Goal: Task Accomplishment & Management: Use online tool/utility

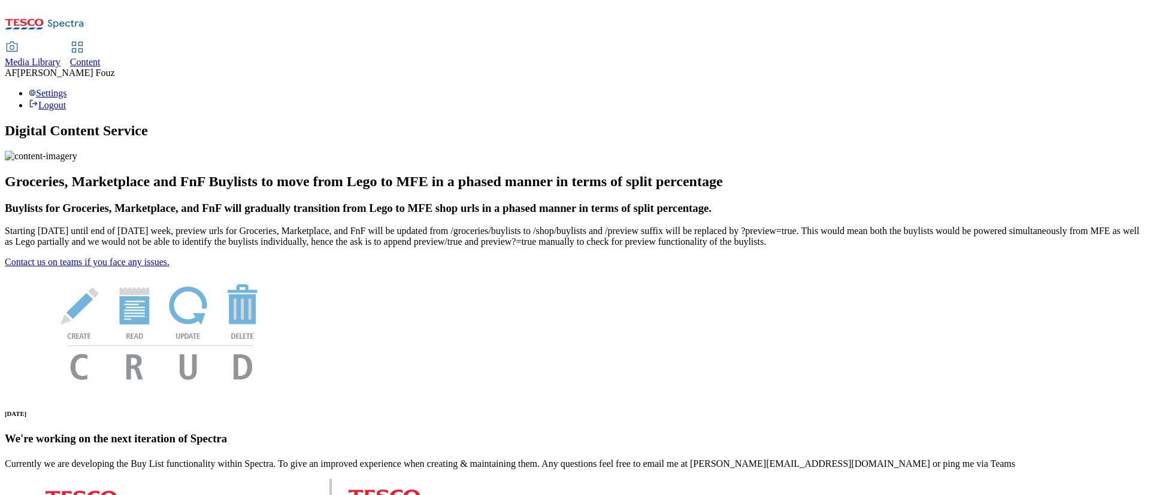
click at [101, 43] on link "Content" at bounding box center [85, 55] width 31 height 25
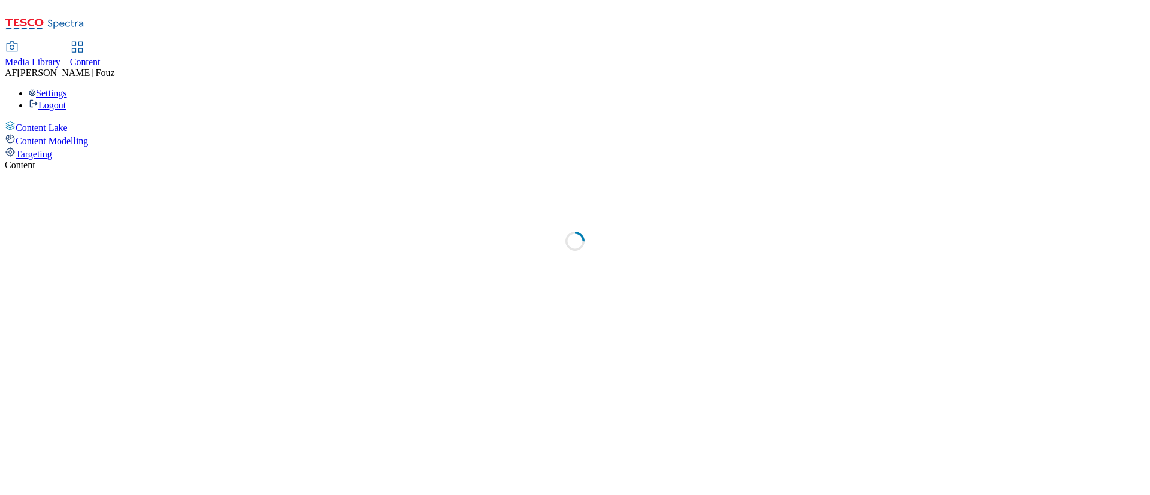
select select "ghs-[GEOGRAPHIC_DATA]"
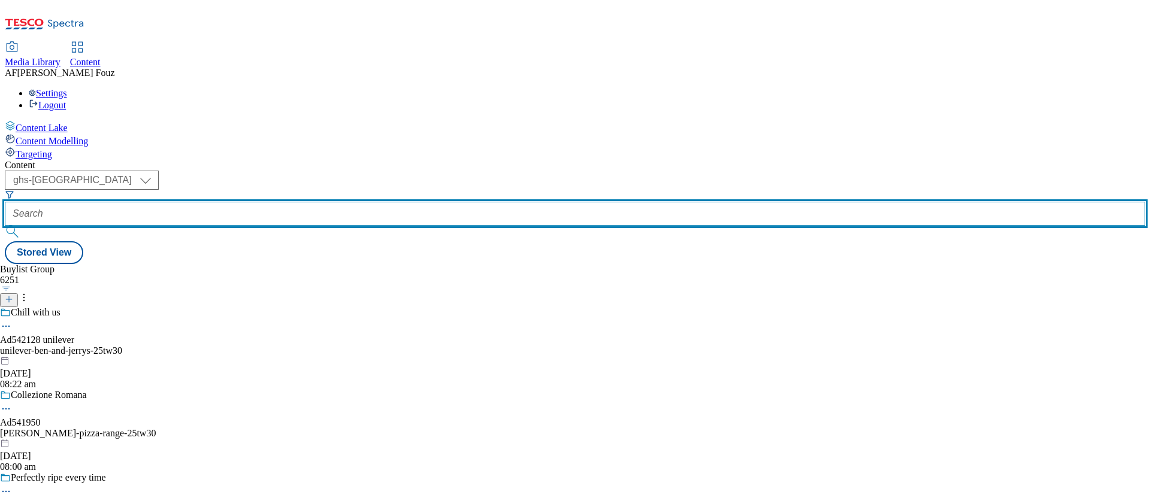
click at [271, 202] on input "text" at bounding box center [575, 214] width 1140 height 24
paste input "TUK012592"
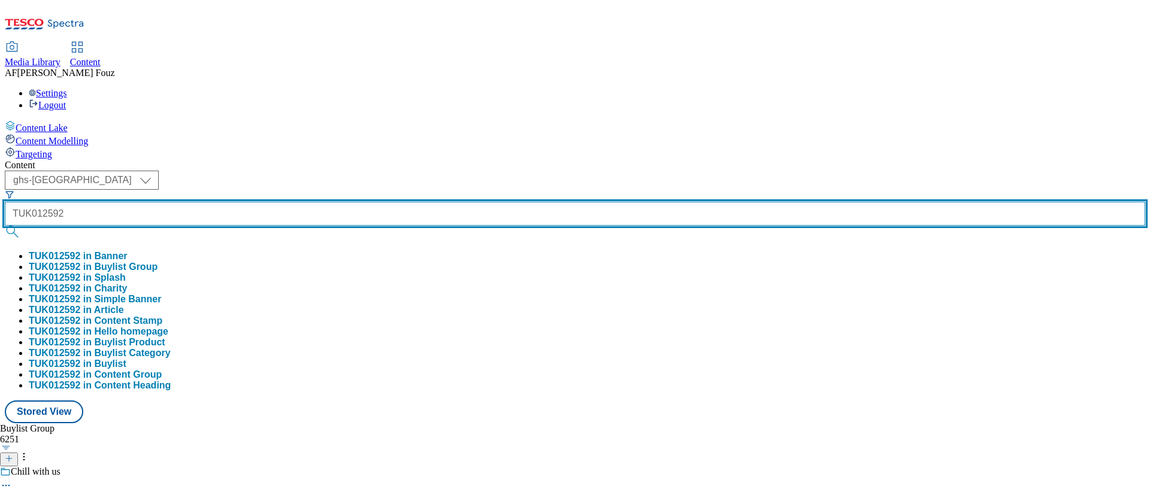
type input "TUK012592"
click at [5, 226] on button "submit" at bounding box center [13, 232] width 17 height 12
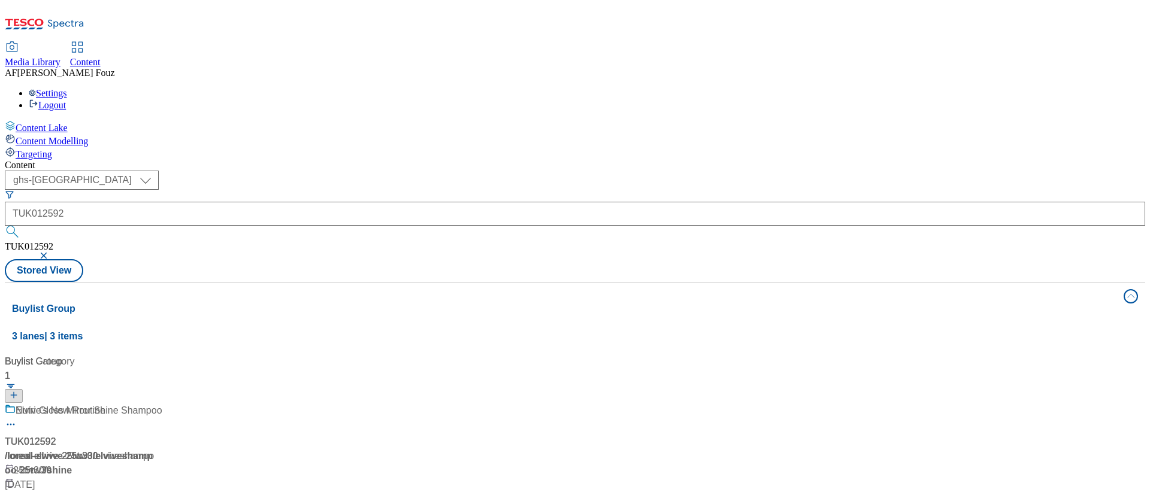
click at [162, 404] on div "Nutri-Gloss Mirror Shine Shampoo TUK012592 / loreal-elvive-25tw30 / elviveshamp…" at bounding box center [84, 462] width 158 height 117
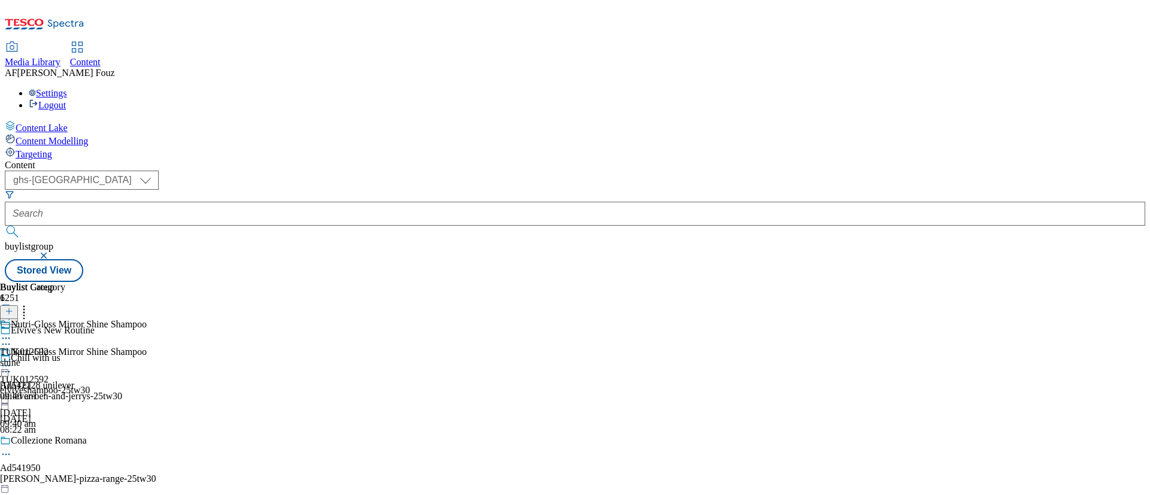
click at [65, 319] on div "TUK012592 shine [DATE] 09:40 am" at bounding box center [32, 360] width 65 height 83
click at [65, 347] on div "TUK012592 shine [DATE] 09:40 am" at bounding box center [32, 388] width 65 height 83
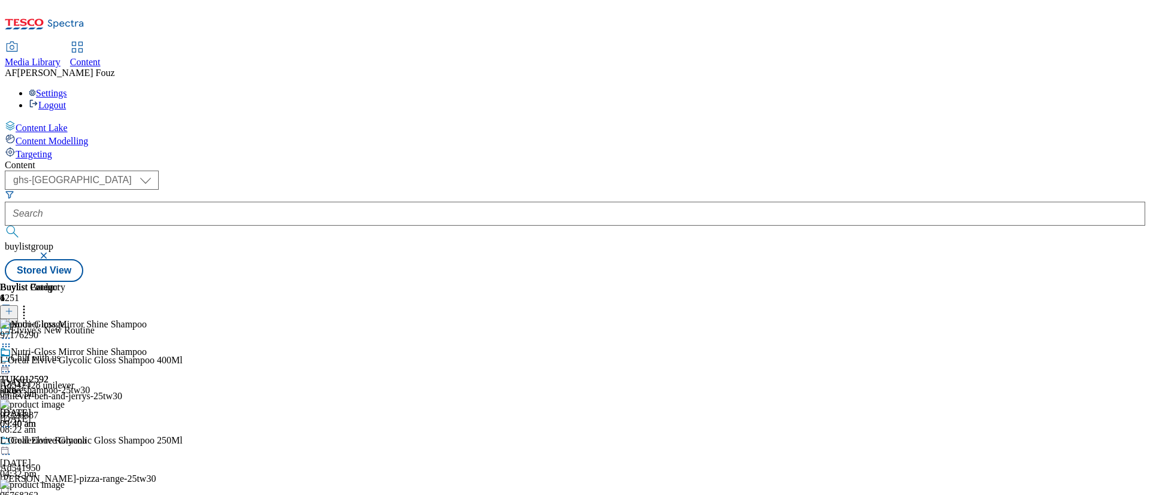
click at [65, 347] on div "TUK012592 shine [DATE] 09:40 am" at bounding box center [32, 388] width 65 height 83
click at [12, 360] on icon at bounding box center [6, 366] width 12 height 12
click at [99, 470] on span "Open Preview Url" at bounding box center [68, 474] width 62 height 9
click at [30, 304] on icon at bounding box center [24, 310] width 12 height 12
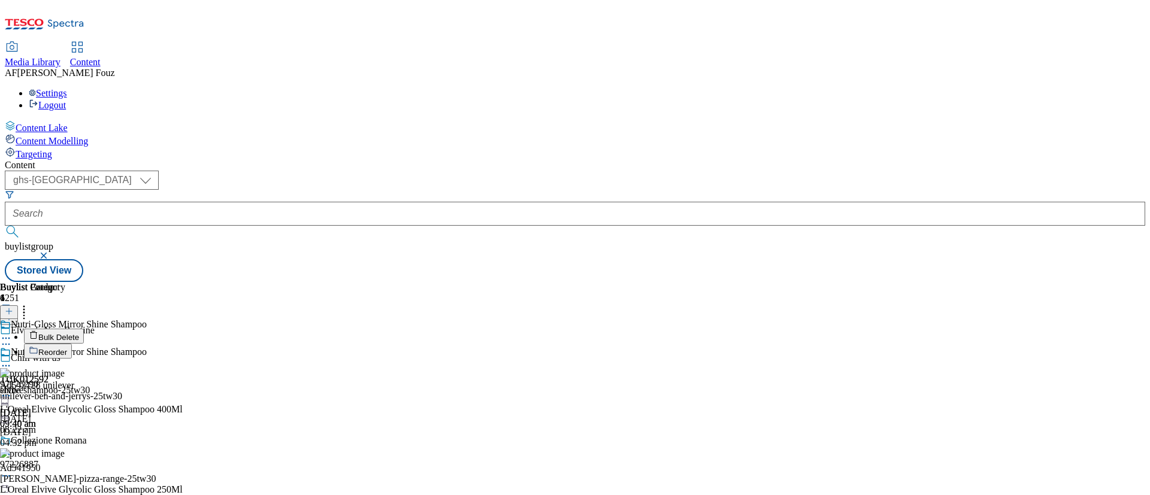
click at [65, 360] on div at bounding box center [32, 367] width 65 height 14
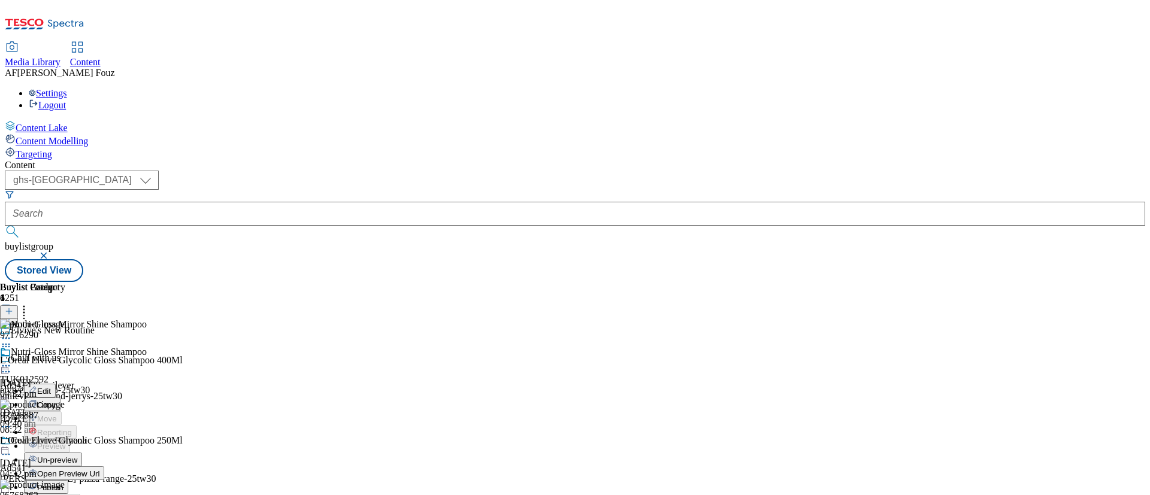
click at [77, 456] on span "Un-preview" at bounding box center [57, 460] width 40 height 9
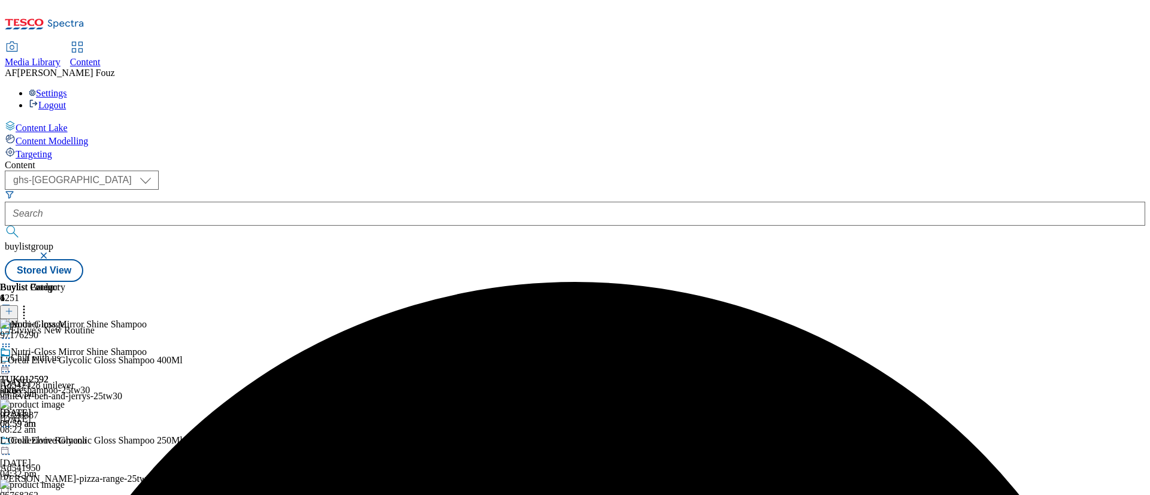
click at [30, 304] on icon at bounding box center [24, 310] width 12 height 12
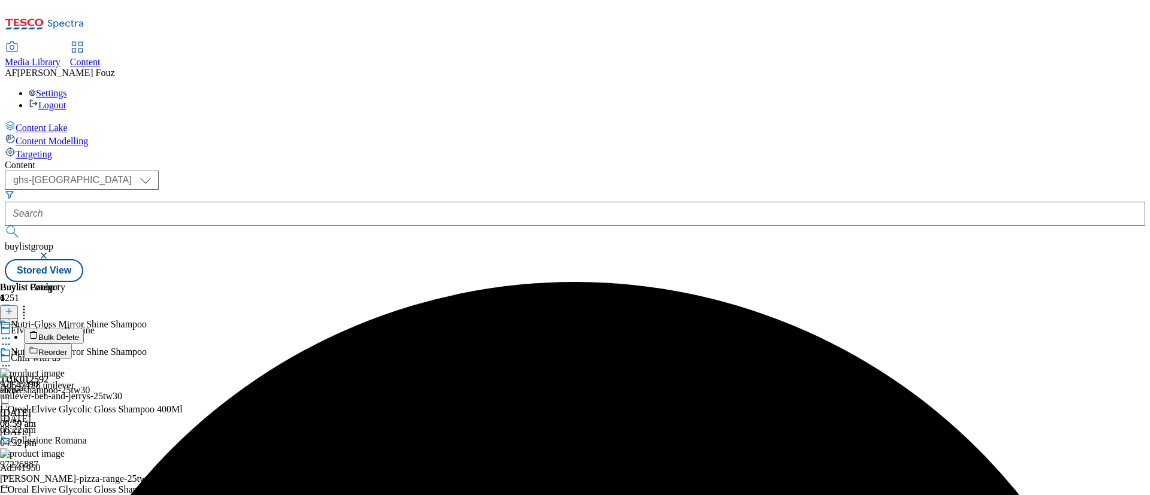
click at [84, 329] on button "Bulk Delete" at bounding box center [54, 336] width 60 height 15
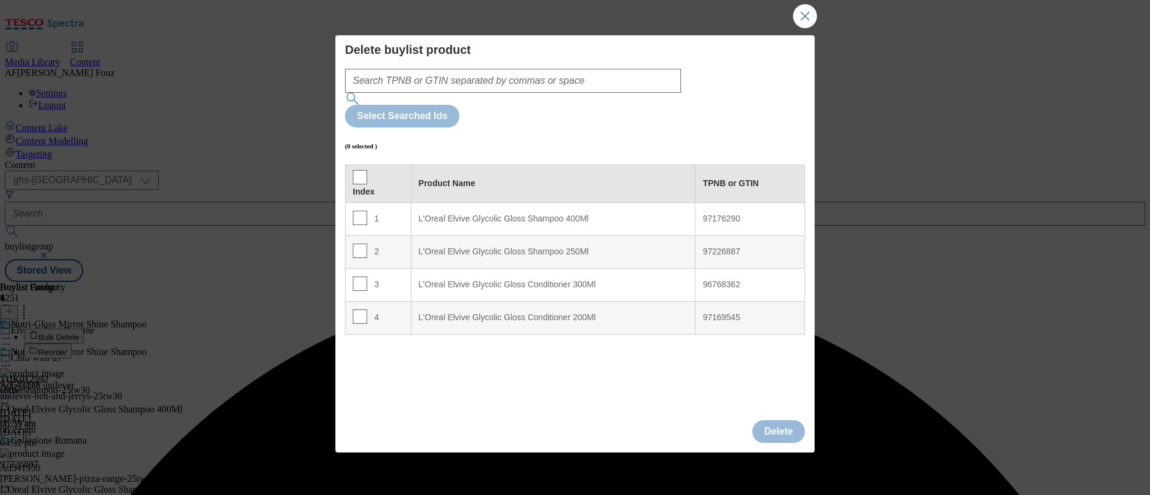
click at [352, 165] on th "Index" at bounding box center [379, 184] width 66 height 38
click at [355, 170] on input "Modal" at bounding box center [360, 177] width 14 height 14
checkbox input "true"
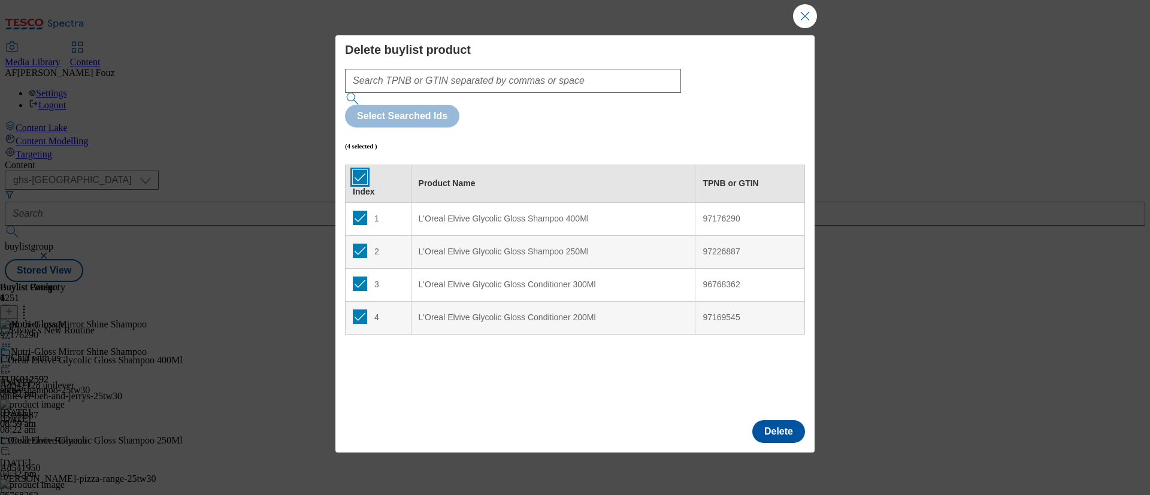
checkbox input "true"
click at [773, 420] on button "Delete" at bounding box center [778, 431] width 53 height 23
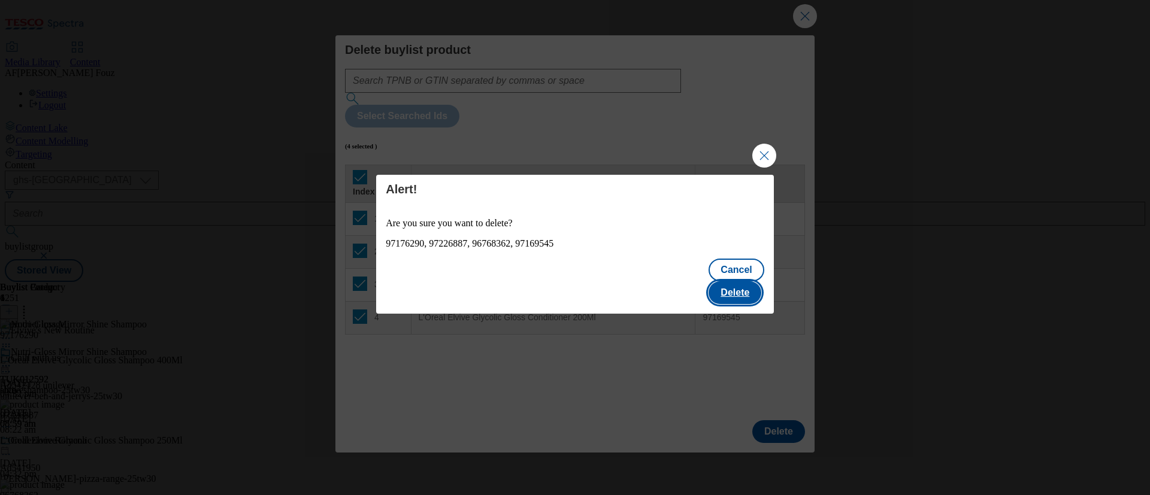
click at [739, 283] on button "Delete" at bounding box center [735, 293] width 53 height 23
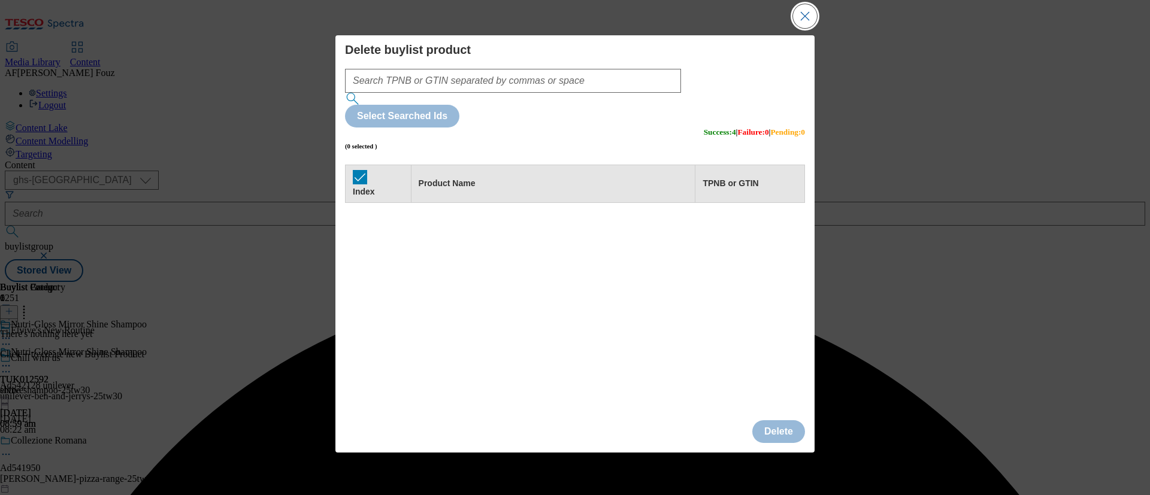
click at [810, 16] on button "Close Modal" at bounding box center [805, 16] width 24 height 24
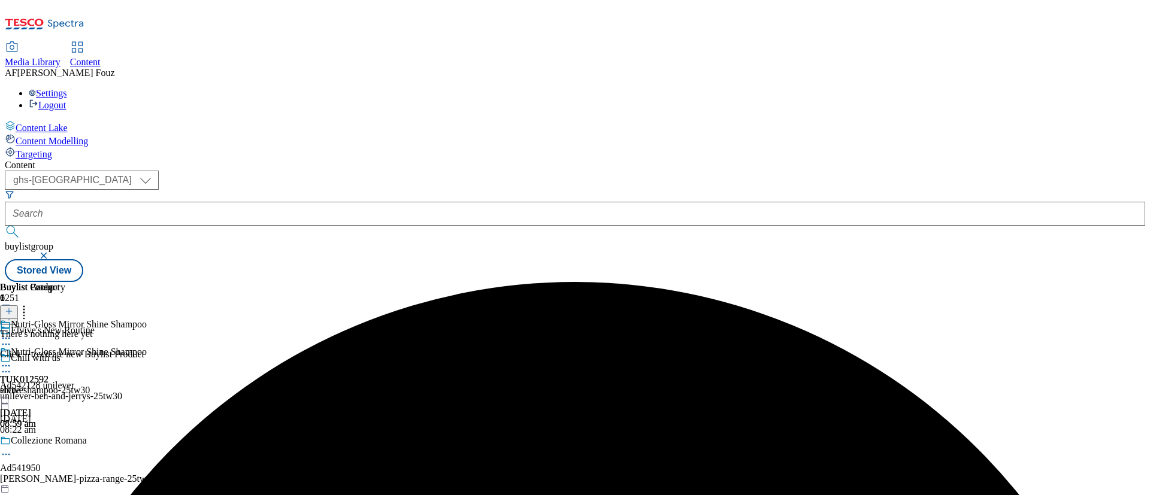
click at [18, 305] on button at bounding box center [9, 312] width 18 height 14
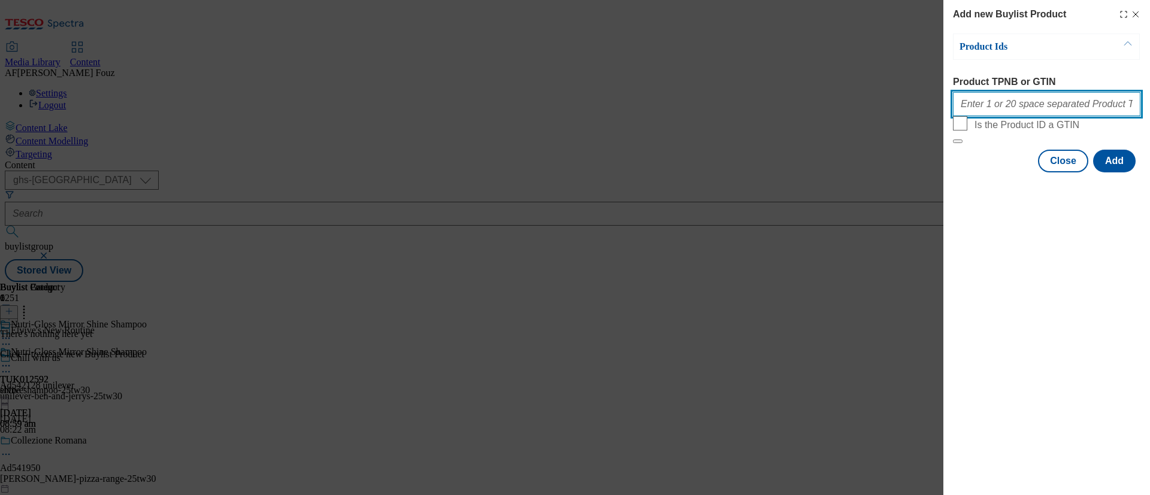
click at [998, 102] on input "Product TPNB or GTIN" at bounding box center [1046, 104] width 187 height 24
paste input "97176290"
paste input "97226887"
paste input "96768362"
paste input "97169545"
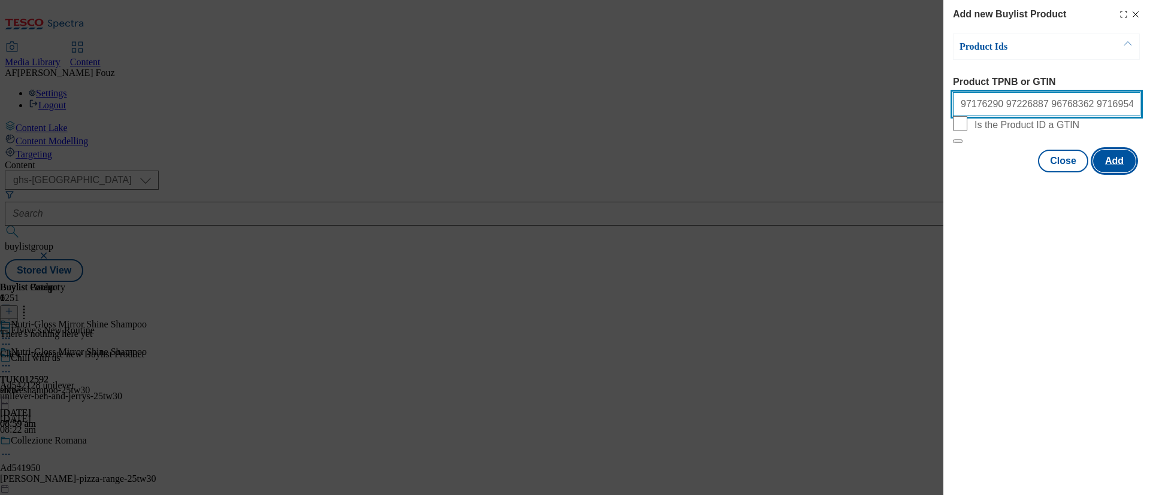
type input "97176290 97226887 96768362 97169545"
click at [1127, 172] on button "Add" at bounding box center [1114, 161] width 43 height 23
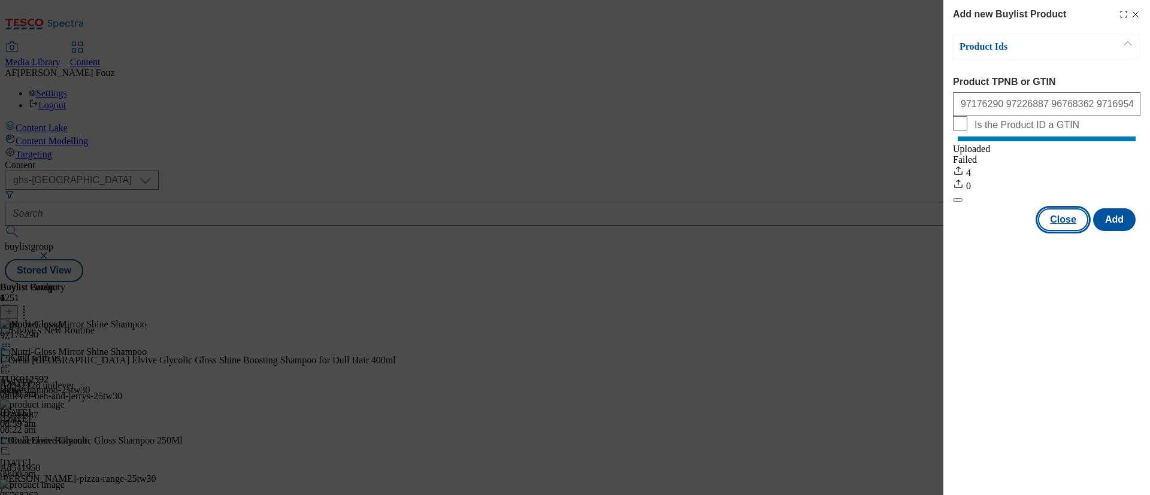
click at [1054, 231] on button "Close" at bounding box center [1063, 219] width 50 height 23
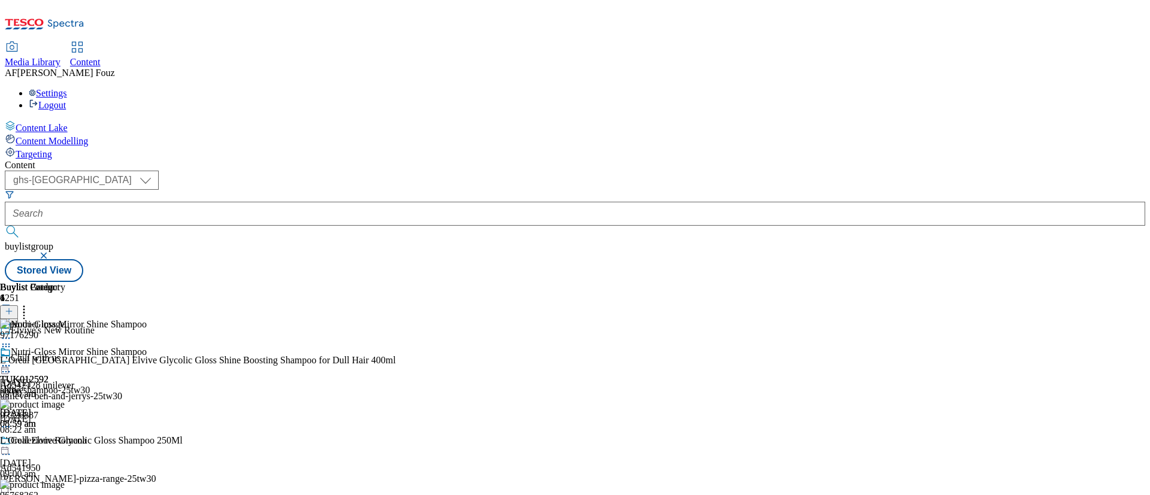
click at [65, 347] on div at bounding box center [32, 361] width 65 height 28
click at [12, 360] on icon at bounding box center [6, 366] width 12 height 12
click at [65, 442] on span "Preview" at bounding box center [51, 446] width 28 height 9
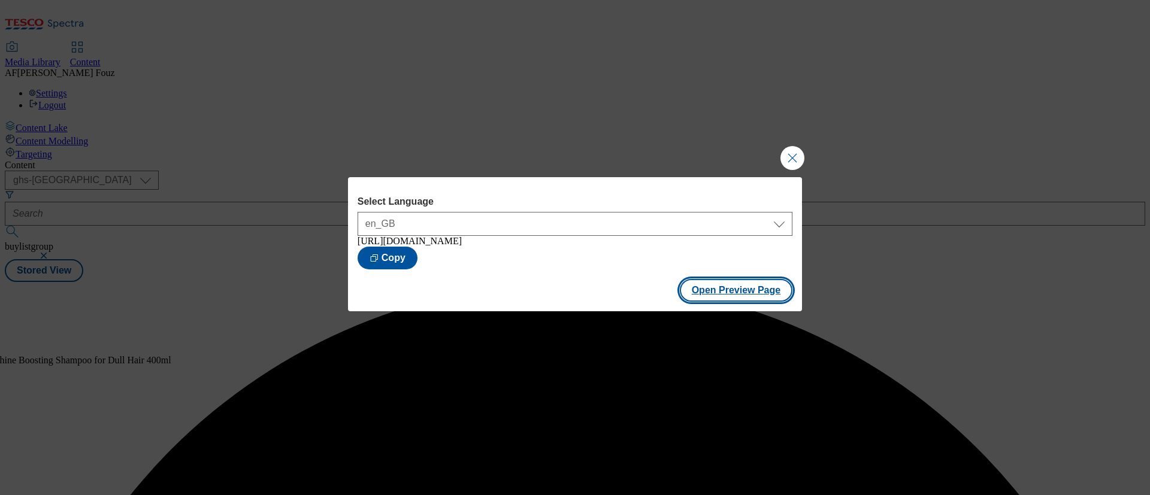
click at [723, 292] on button "Open Preview Page" at bounding box center [736, 290] width 113 height 23
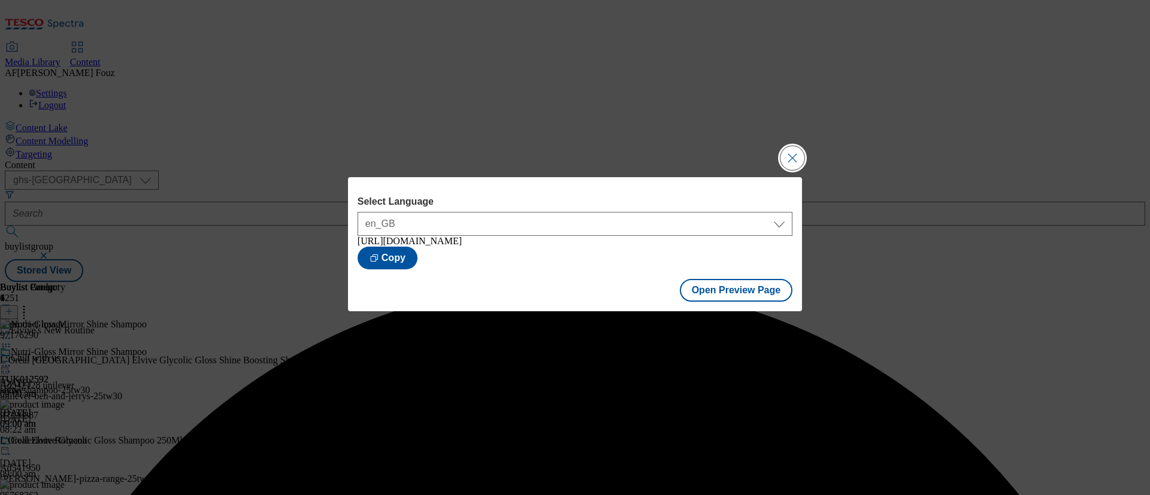
click at [783, 149] on button "Close Modal" at bounding box center [792, 158] width 24 height 24
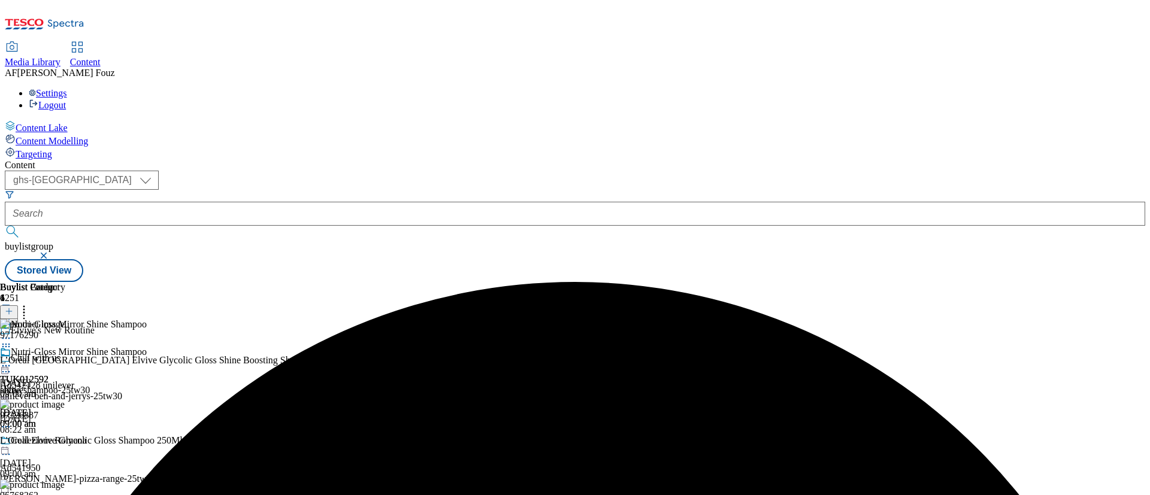
click at [12, 360] on icon at bounding box center [6, 366] width 12 height 12
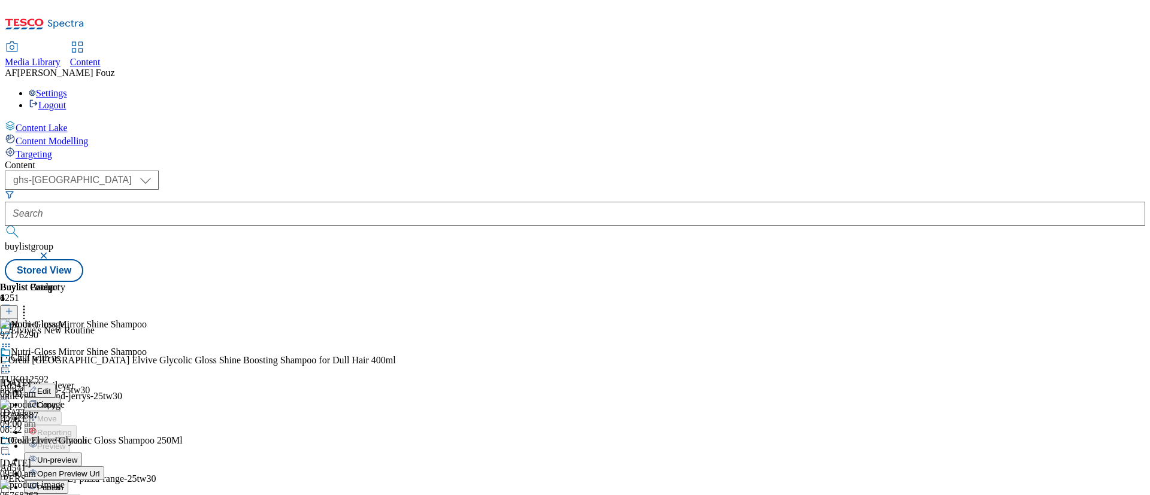
click at [63, 483] on span "Publish" at bounding box center [50, 487] width 26 height 9
click at [65, 319] on img at bounding box center [32, 324] width 65 height 11
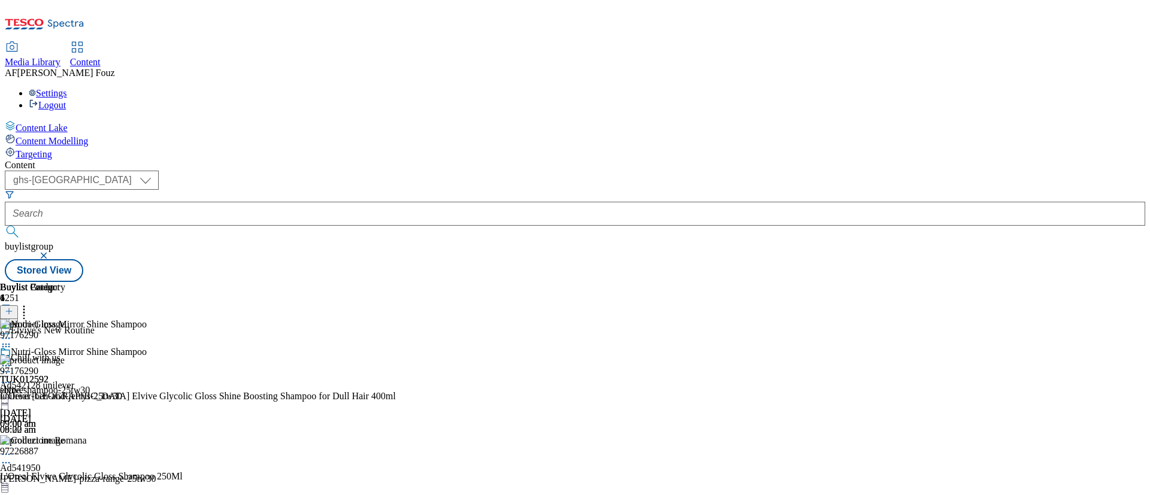
scroll to position [116, 0]
click at [13, 313] on icon at bounding box center [9, 317] width 8 height 8
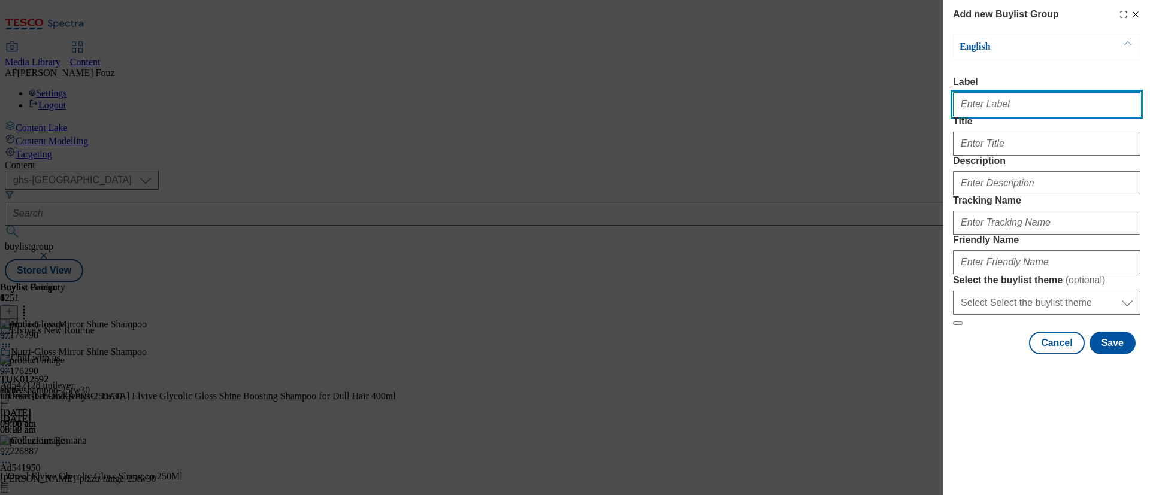
click at [1015, 104] on input "Label" at bounding box center [1046, 104] width 187 height 24
paste input "TUK012694"
type input "TUK012694"
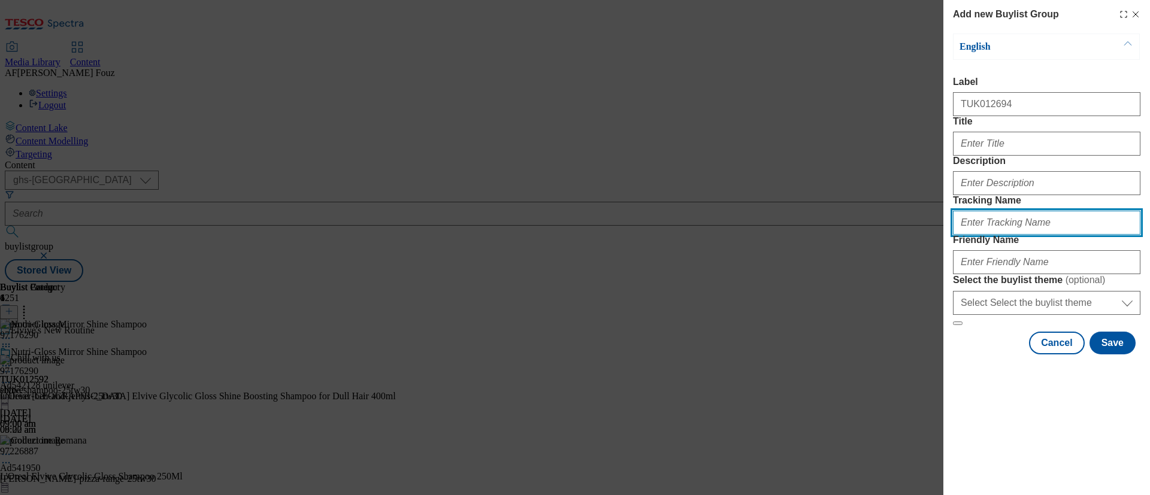
click at [1008, 235] on input "Tracking Name" at bounding box center [1046, 223] width 187 height 24
paste input "TUK012694"
type input "DH_TUK012694"
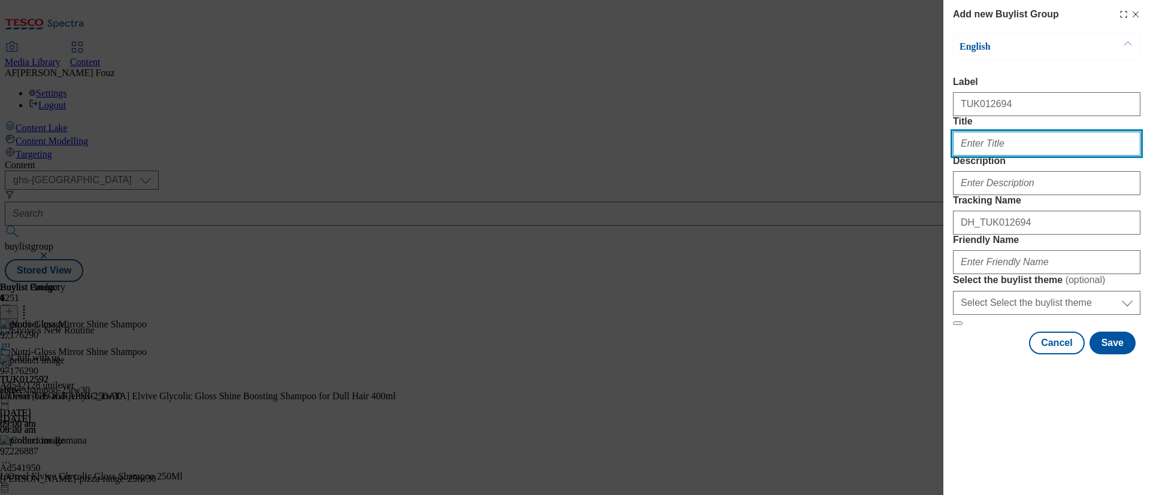
click at [1021, 156] on input "Title" at bounding box center [1046, 144] width 187 height 24
click at [966, 156] on input "Title" at bounding box center [1046, 144] width 187 height 24
paste input "Real taste with a flavour spin"
type input "Real taste with a flavour spin"
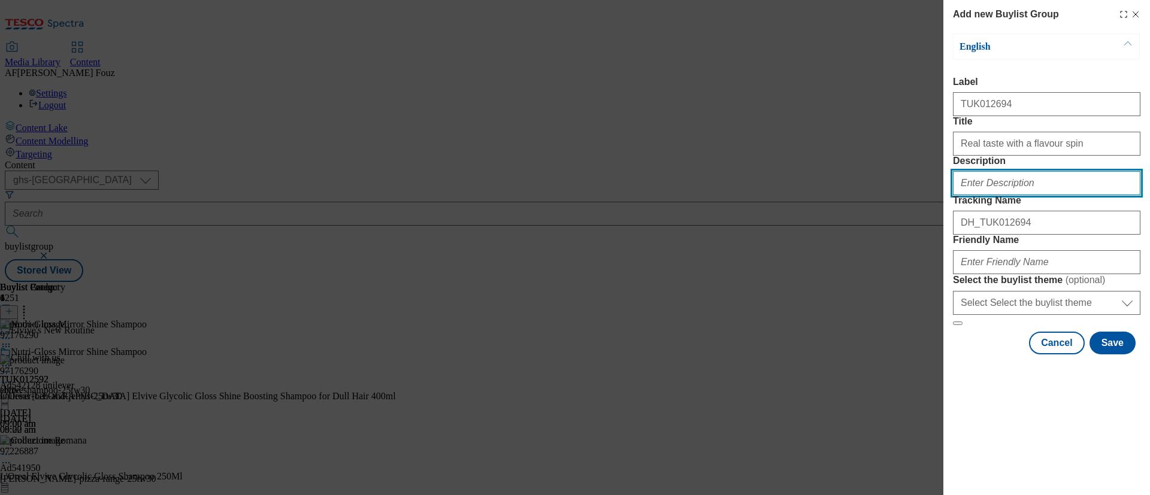
click at [1022, 195] on input "Description" at bounding box center [1046, 183] width 187 height 24
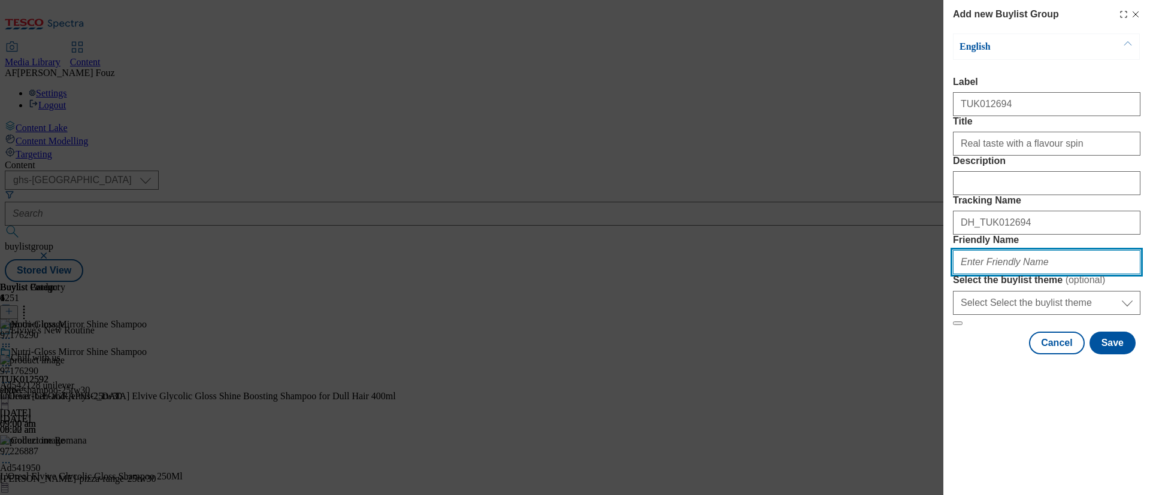
click at [992, 274] on input "Friendly Name" at bounding box center [1046, 262] width 187 height 24
type input "cocacola-25tw30-coke"
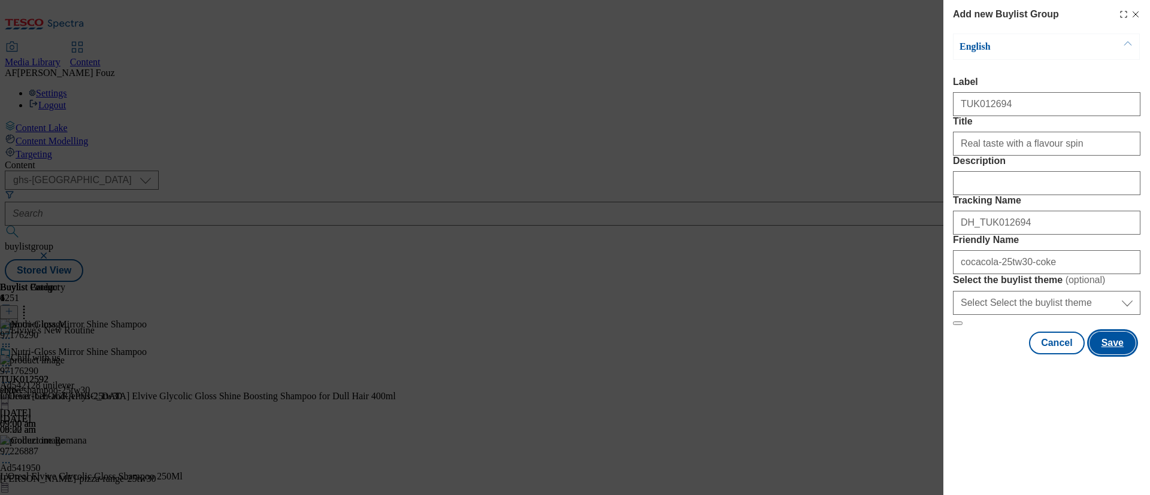
click at [1105, 355] on button "Save" at bounding box center [1112, 343] width 46 height 23
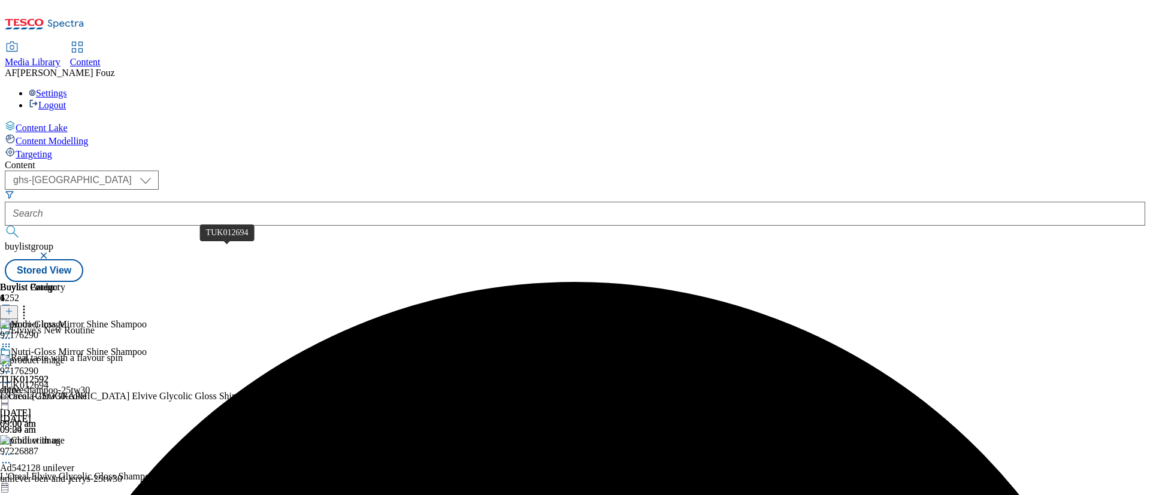
click at [49, 380] on span "TUK012694" at bounding box center [24, 385] width 49 height 11
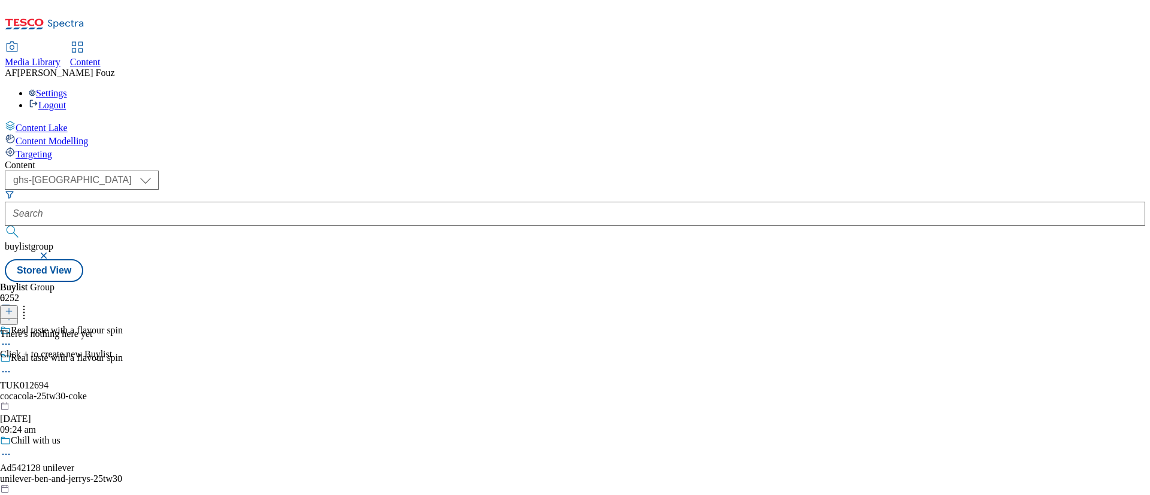
click at [13, 307] on icon at bounding box center [9, 311] width 8 height 8
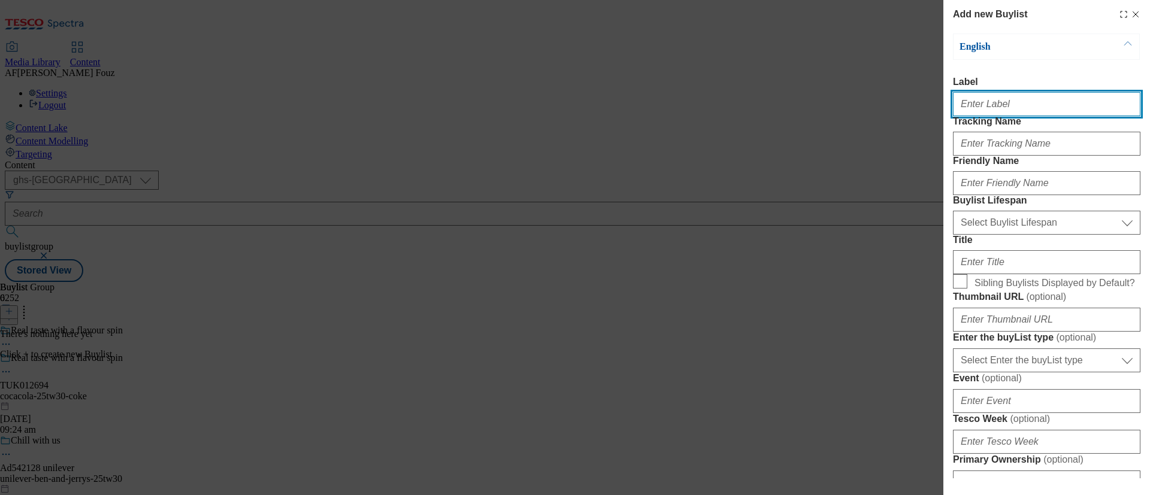
click at [1020, 116] on input "Label" at bounding box center [1046, 104] width 187 height 24
paste input "Real taste with a flavour spin"
type input "Real taste with a flavour spin"
click at [1027, 107] on input "Real taste with a flavour spin" at bounding box center [1046, 104] width 187 height 24
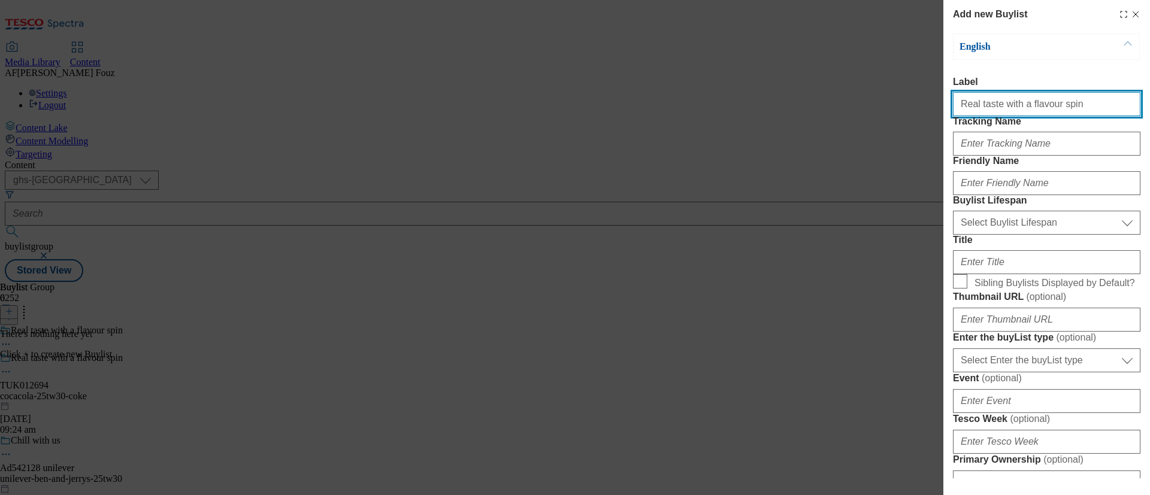
click at [1027, 107] on input "Real taste with a flavour spin" at bounding box center [1046, 104] width 187 height 24
paste input "TUK012694"
type input "TUK012694"
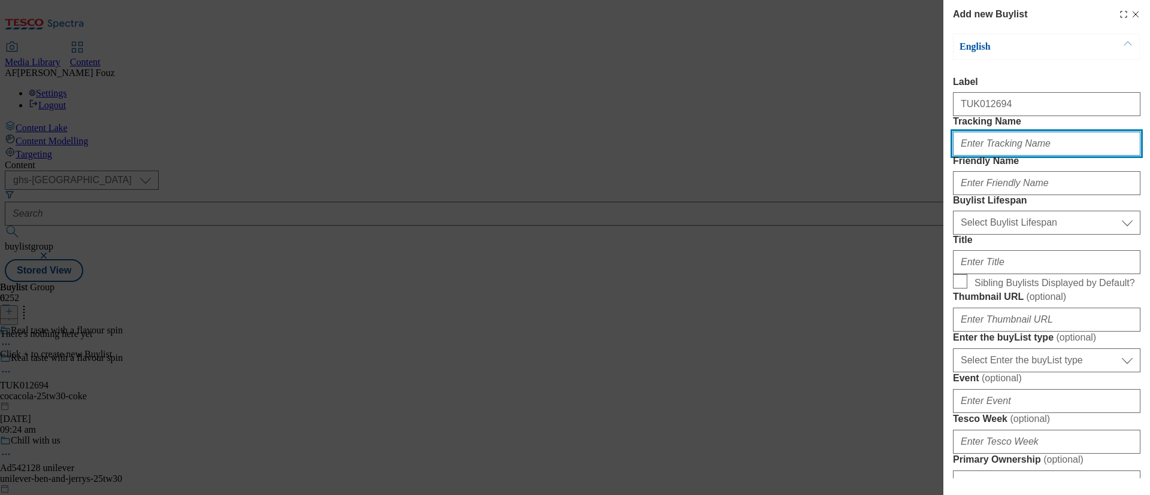
click at [1004, 156] on input "Tracking Name" at bounding box center [1046, 144] width 187 height 24
paste input "TUK012694"
type input "DH_TUK012694"
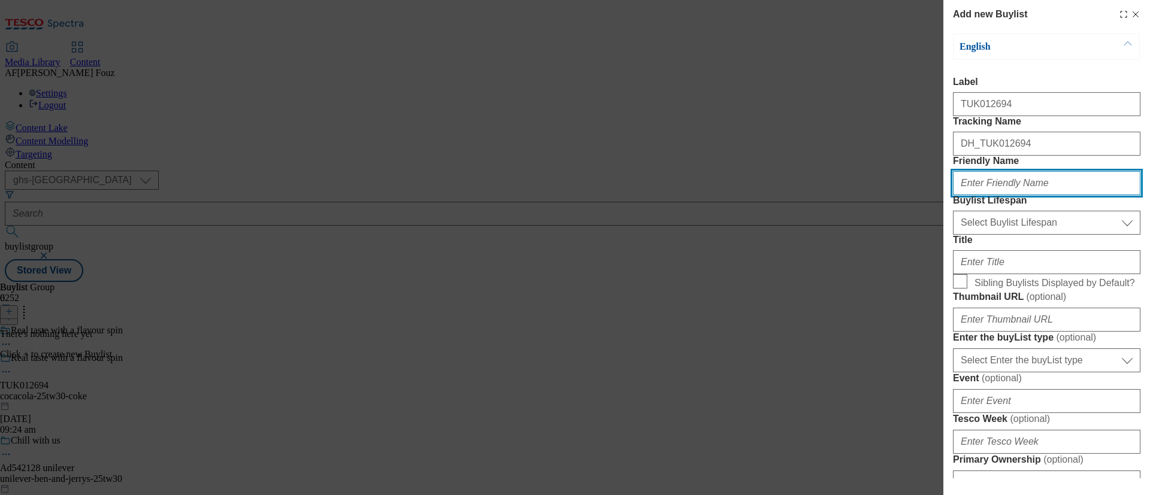
click at [1027, 195] on input "Friendly Name" at bounding box center [1046, 183] width 187 height 24
type input "C"
type input "cokezero-tw30"
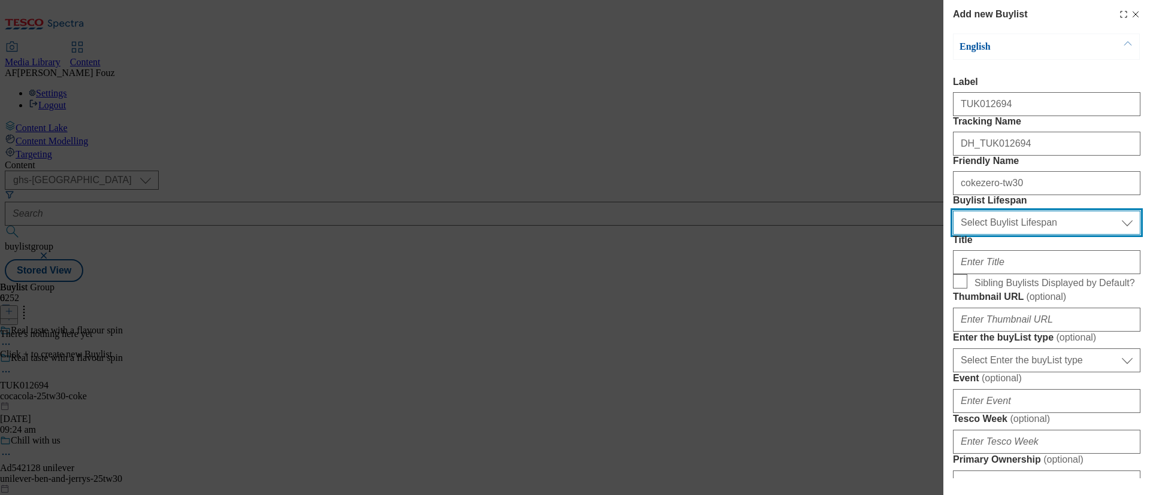
drag, startPoint x: 1006, startPoint y: 278, endPoint x: 1003, endPoint y: 287, distance: 9.7
click at [1006, 235] on select "Select Buylist Lifespan evergreen seasonal tactical" at bounding box center [1046, 223] width 187 height 24
select select "tactical"
click at [953, 235] on select "Select Buylist Lifespan evergreen seasonal tactical" at bounding box center [1046, 223] width 187 height 24
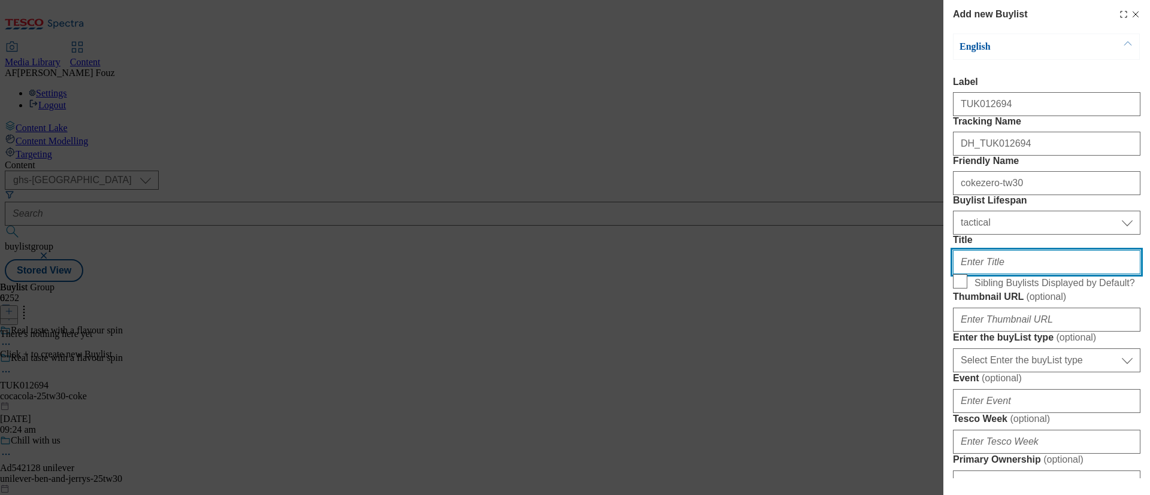
click at [1006, 274] on input "Title" at bounding box center [1046, 262] width 187 height 24
type input "Coke Zero"
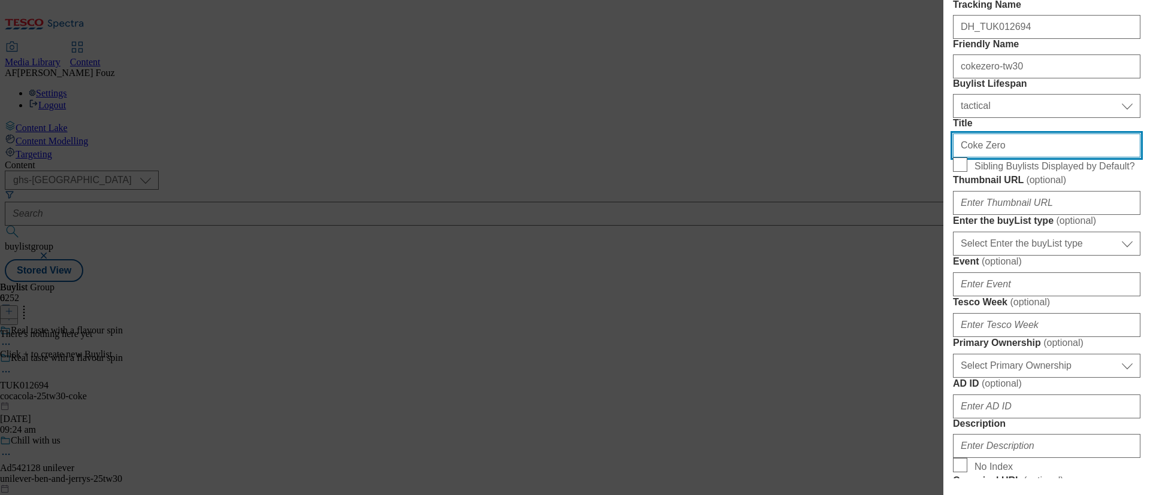
scroll to position [270, 0]
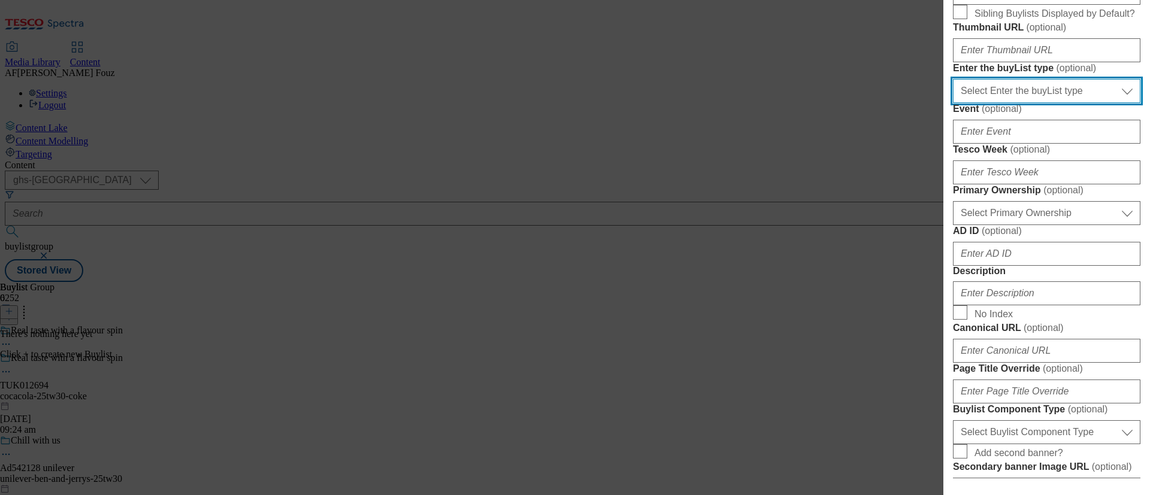
click at [1033, 103] on select "Select Enter the buyList type event supplier funded long term >4 weeks supplier…" at bounding box center [1046, 91] width 187 height 24
click at [1126, 62] on div "Modal" at bounding box center [1046, 48] width 187 height 29
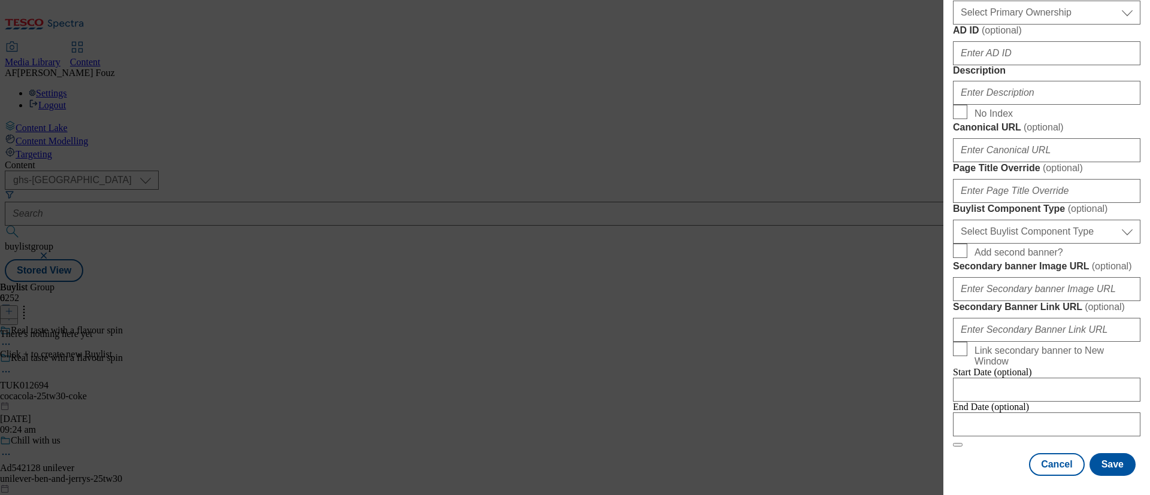
scroll to position [559, 0]
click at [1036, 105] on input "Description" at bounding box center [1046, 93] width 187 height 24
drag, startPoint x: 1036, startPoint y: 235, endPoint x: 1037, endPoint y: 243, distance: 7.3
click at [1037, 105] on input "Description" at bounding box center [1046, 93] width 187 height 24
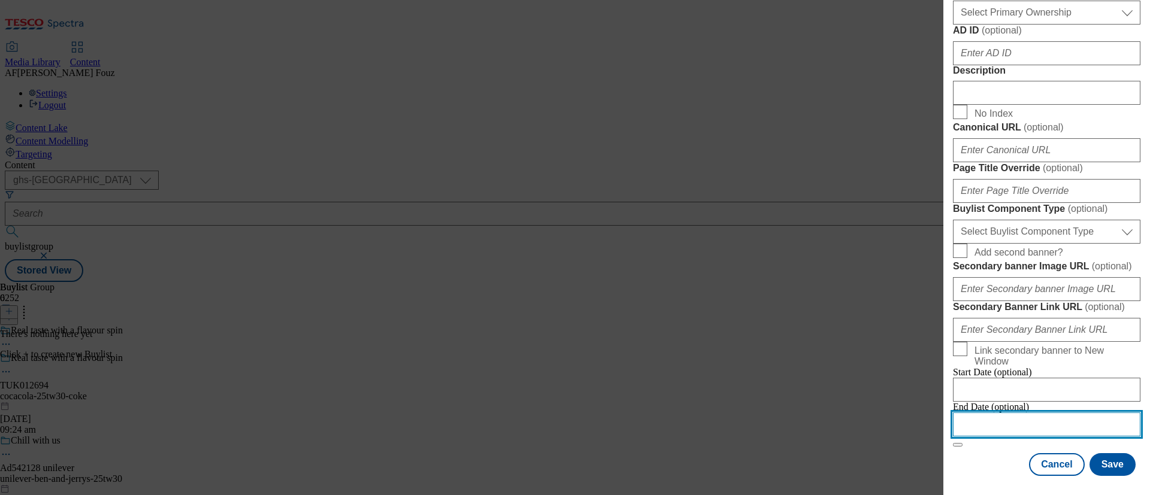
click at [1017, 413] on input "Modal" at bounding box center [1046, 425] width 187 height 24
select select "2025"
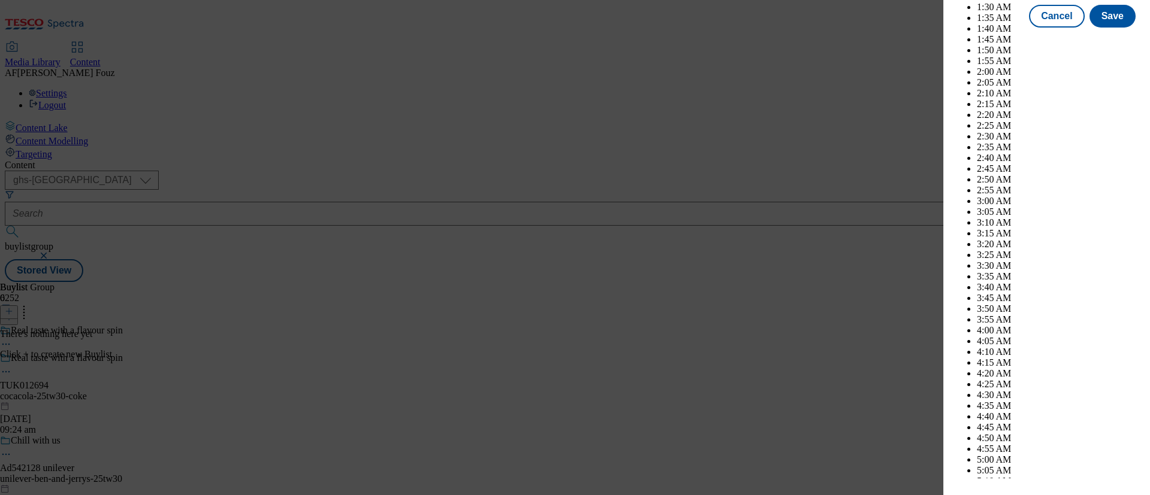
scroll to position [2492, 0]
select select "October"
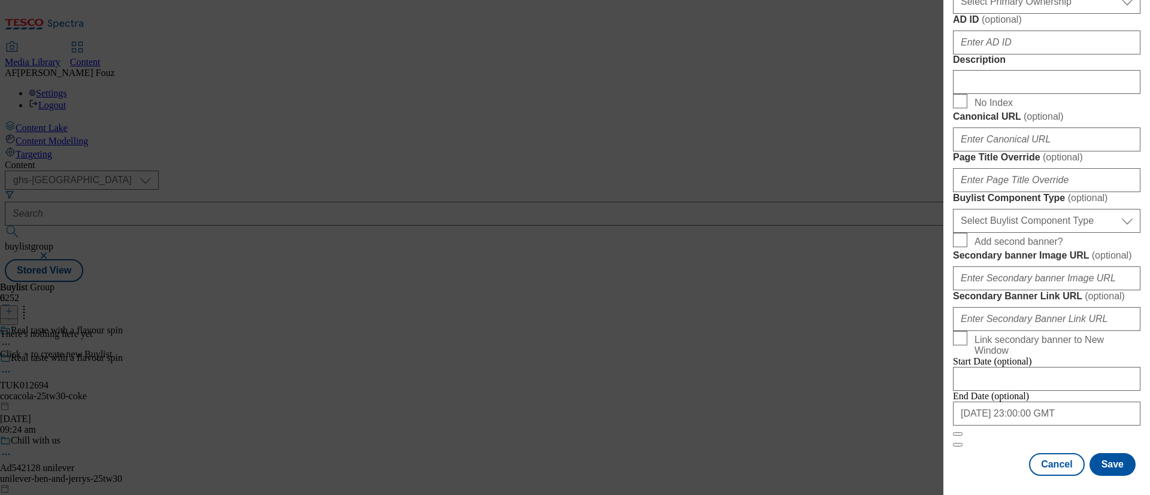
scroll to position [919, 0]
click at [1104, 453] on button "Save" at bounding box center [1112, 464] width 46 height 23
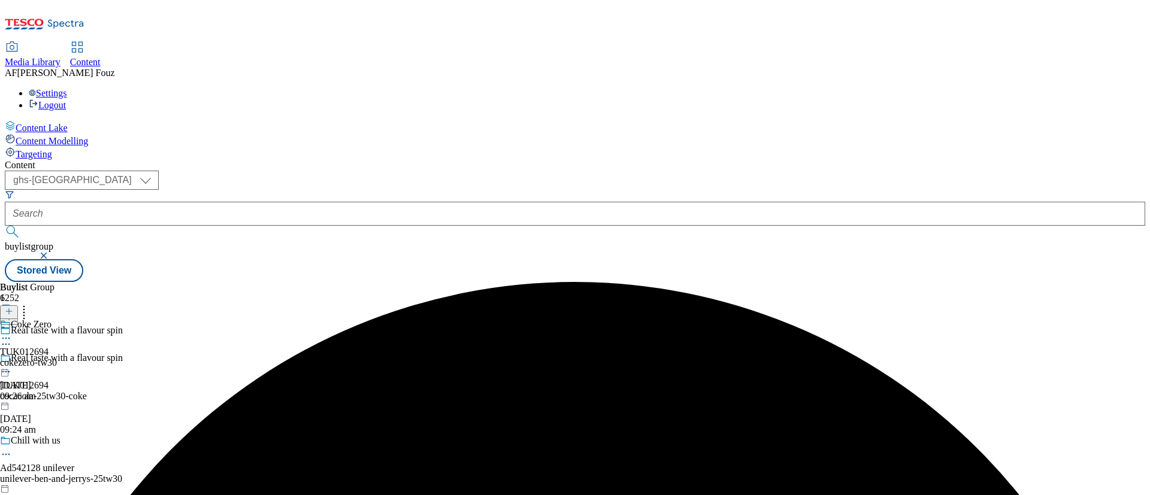
click at [57, 319] on div "Coke Zero TUK012694 cokezero-tw30 [DATE] 09:26 am" at bounding box center [28, 360] width 57 height 83
click at [57, 347] on div "Coke Zero TUK012694 cokezero-tw30 [DATE] 09:26 am" at bounding box center [28, 388] width 57 height 83
click at [13, 307] on icon at bounding box center [9, 311] width 8 height 8
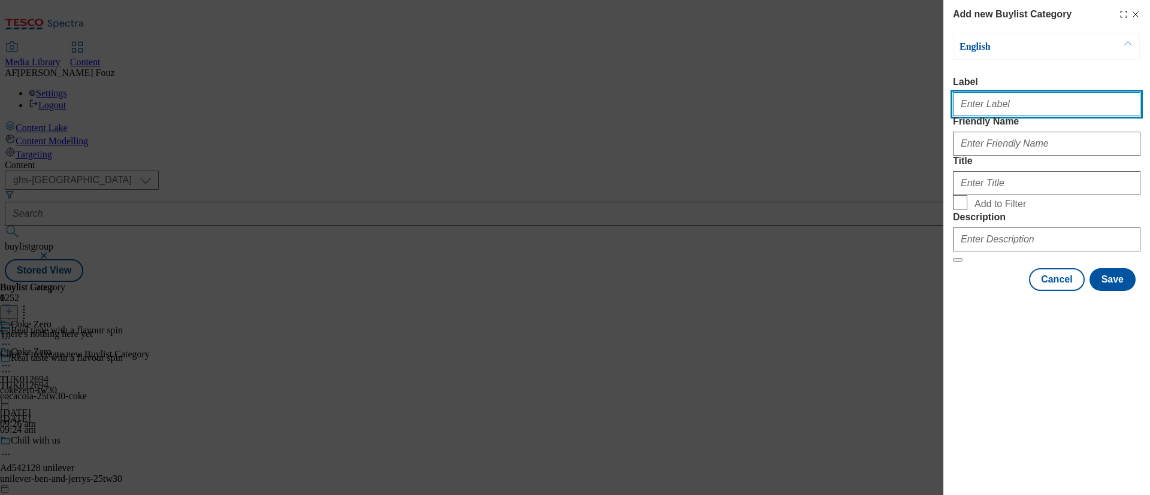
click at [1006, 107] on input "Label" at bounding box center [1046, 104] width 187 height 24
paste input "TUK012694"
type input "TUK012694"
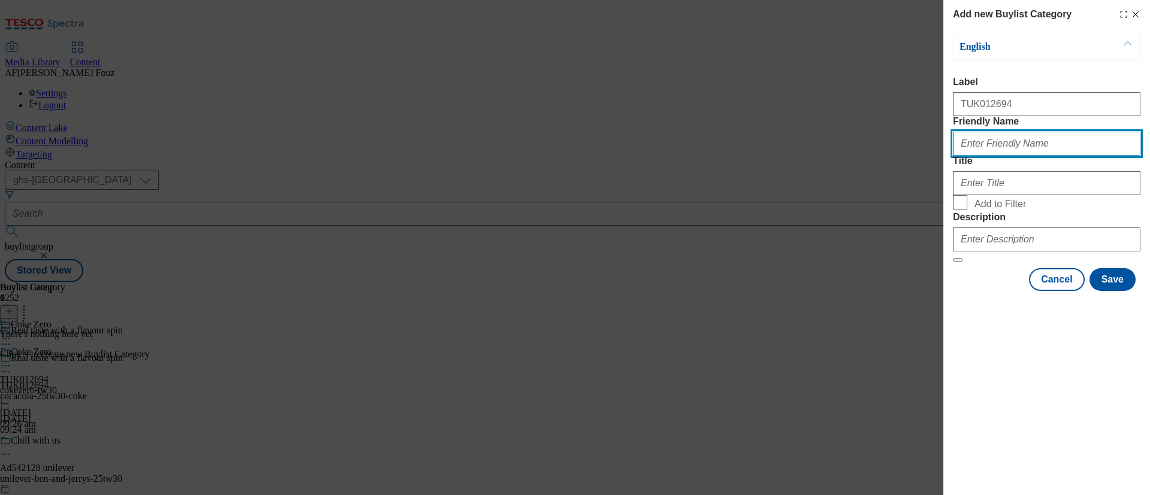
click at [1016, 156] on input "Friendly Name" at bounding box center [1046, 144] width 187 height 24
type input "cokezero"
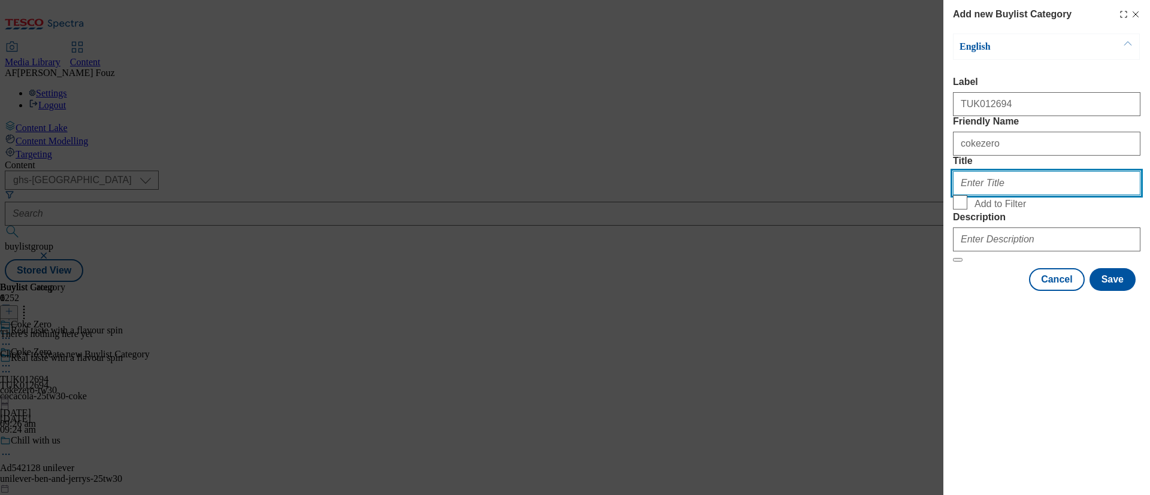
click at [967, 195] on input "Title" at bounding box center [1046, 183] width 187 height 24
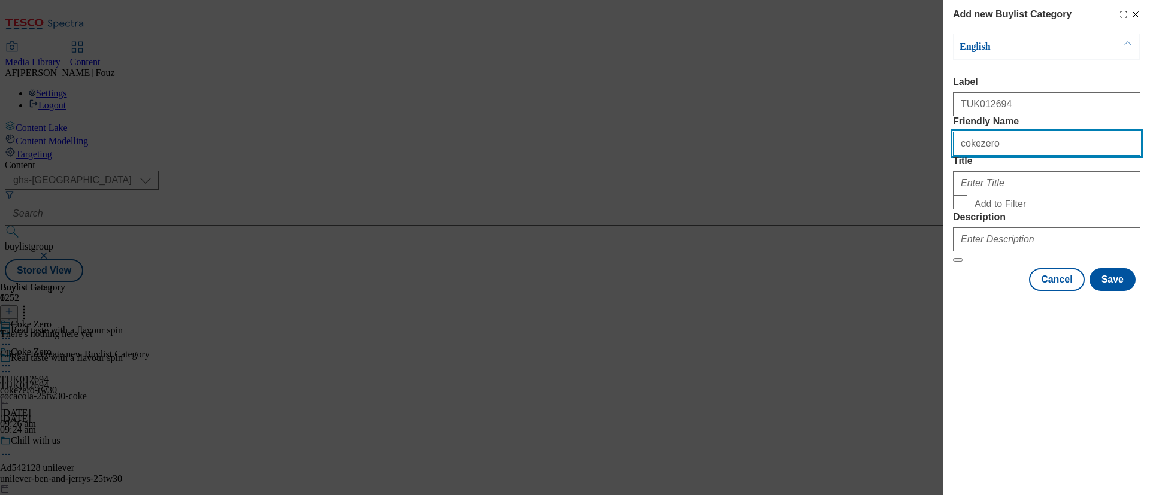
click at [988, 156] on input "cokezero" at bounding box center [1046, 144] width 187 height 24
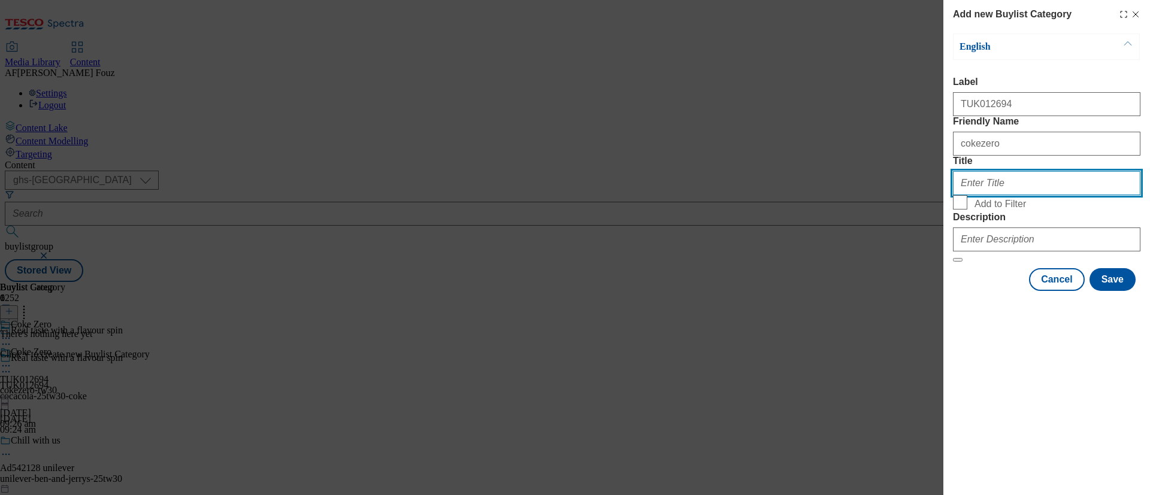
click at [973, 195] on input "Title" at bounding box center [1046, 183] width 187 height 24
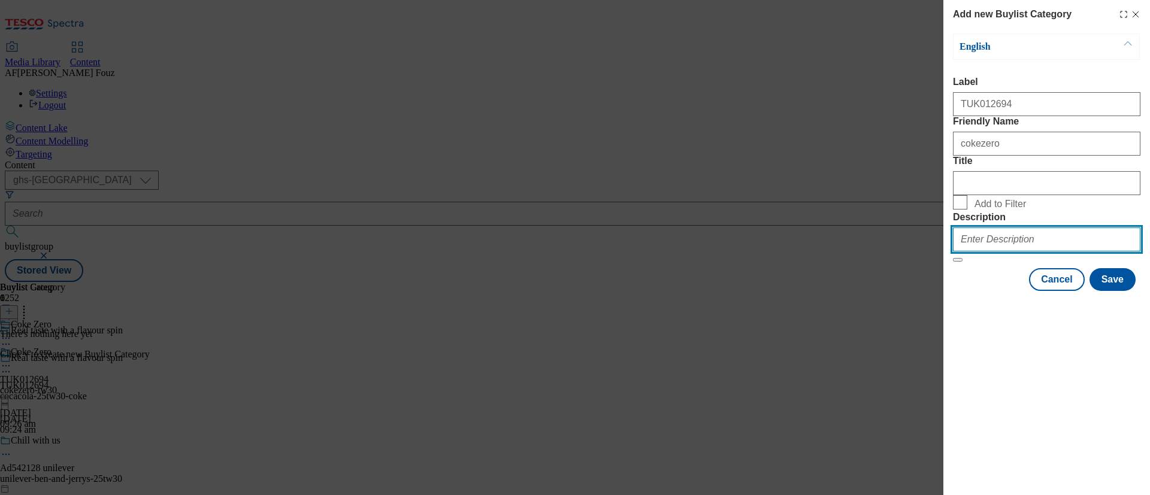
click at [970, 252] on input "Description" at bounding box center [1046, 240] width 187 height 24
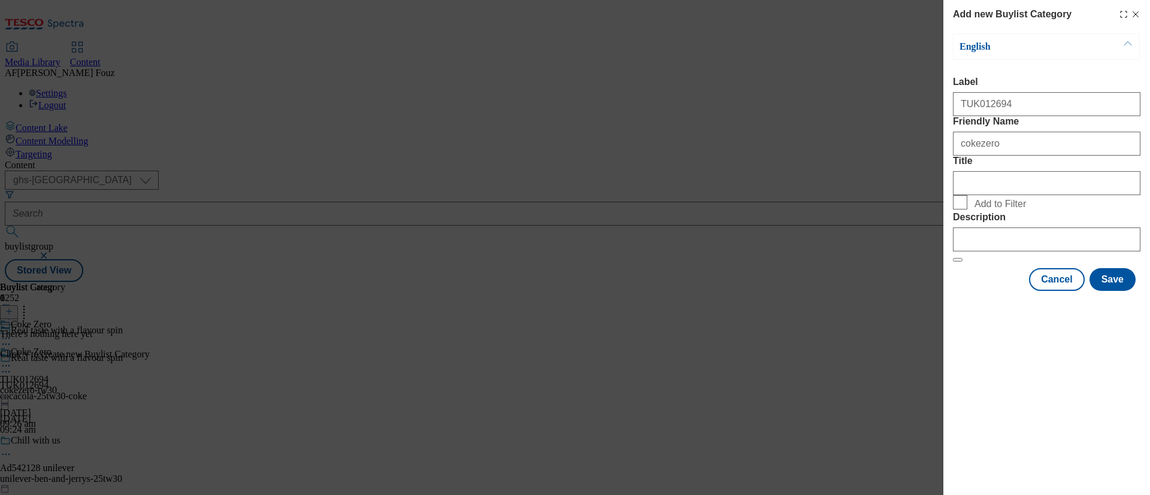
click at [1086, 404] on div "Add new Buylist Category English Label TUK012694 Friendly Name cokezero Title A…" at bounding box center [1046, 247] width 207 height 495
click at [1126, 291] on button "Save" at bounding box center [1112, 279] width 46 height 23
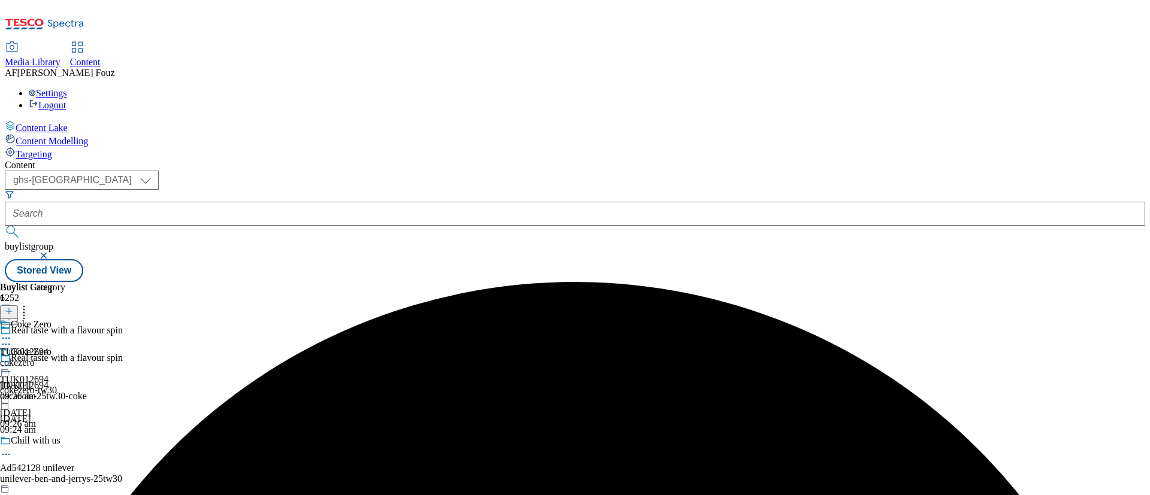
click at [65, 358] on div "cokezero" at bounding box center [32, 363] width 65 height 11
click at [65, 385] on div "cokezero" at bounding box center [32, 390] width 65 height 11
drag, startPoint x: 996, startPoint y: 139, endPoint x: 970, endPoint y: 9, distance: 132.6
click at [18, 305] on button at bounding box center [9, 312] width 18 height 14
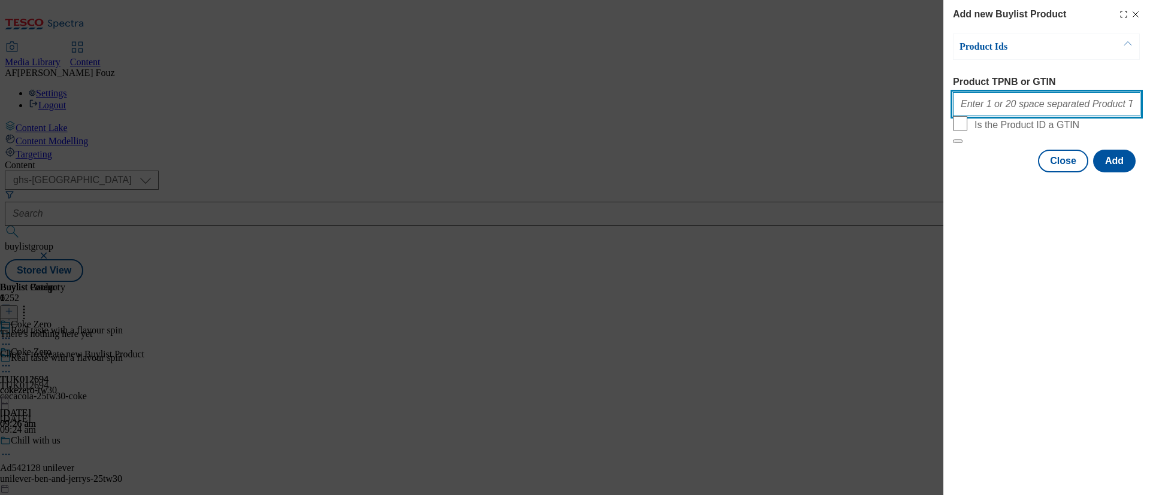
click at [1009, 110] on input "Product TPNB or GTIN" at bounding box center [1046, 104] width 187 height 24
paste input "92814176 96308280 75274897 93042154 81068862 92982252 92979147"
type input "92814176 96308280 75274897 93042154 81068862 92982252 92979147"
click at [1112, 172] on button "Add" at bounding box center [1114, 161] width 43 height 23
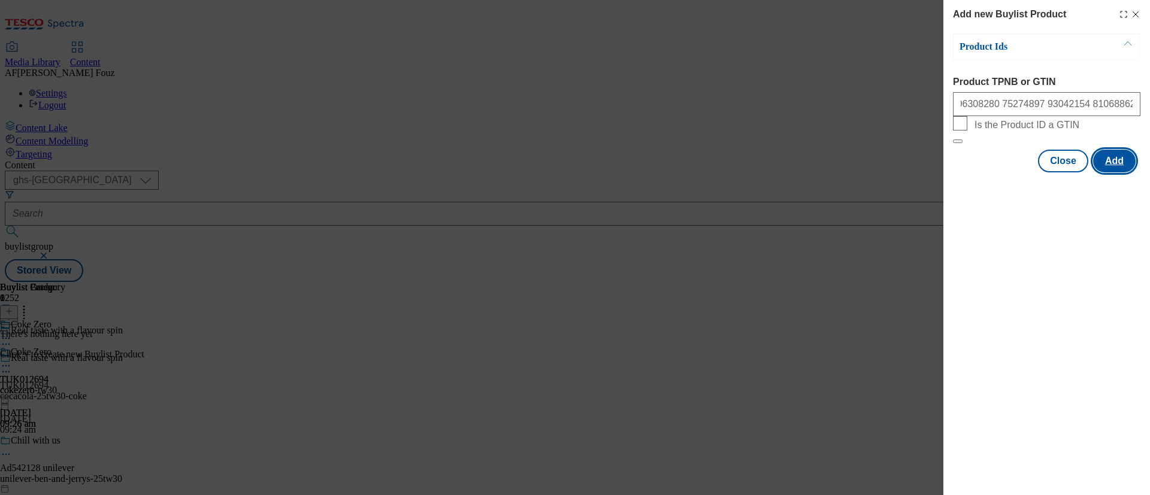
scroll to position [0, 0]
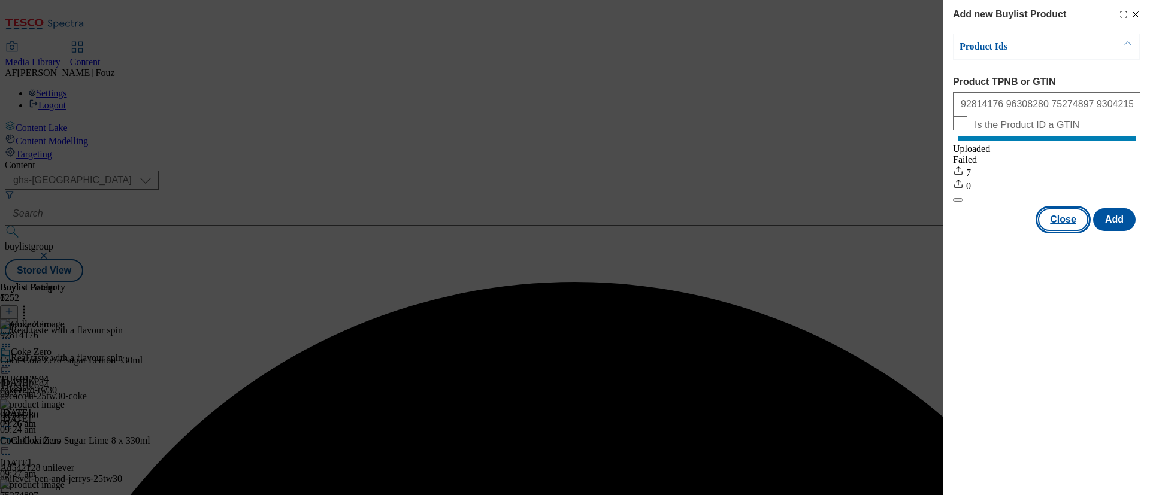
click at [1059, 229] on button "Close" at bounding box center [1063, 219] width 50 height 23
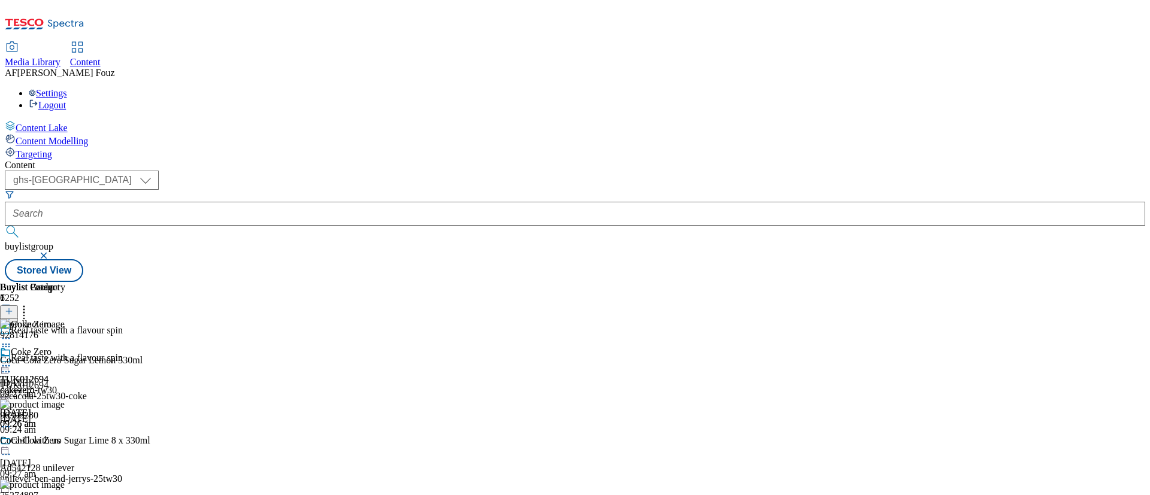
scroll to position [488, 0]
click at [12, 360] on icon at bounding box center [6, 366] width 12 height 12
click at [65, 442] on span "Preview" at bounding box center [51, 446] width 28 height 9
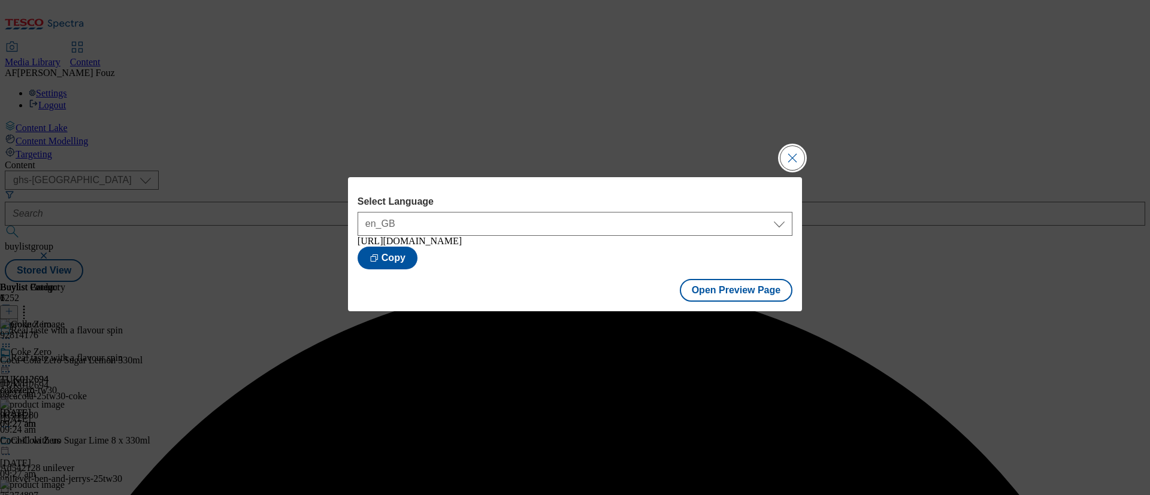
click at [792, 150] on button "Close Modal" at bounding box center [792, 158] width 24 height 24
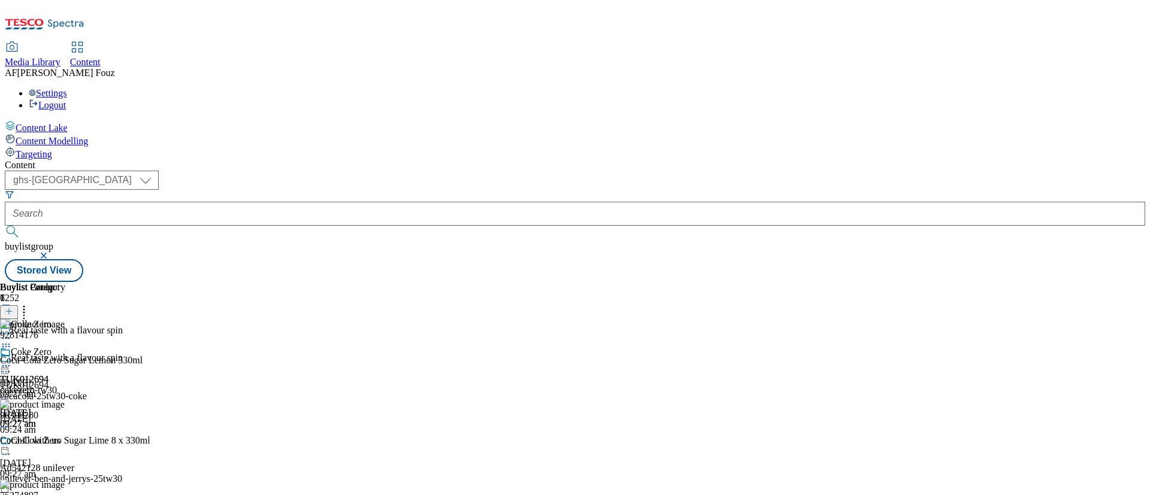
click at [12, 360] on icon at bounding box center [6, 366] width 12 height 12
click at [63, 483] on span "Publish" at bounding box center [50, 487] width 26 height 9
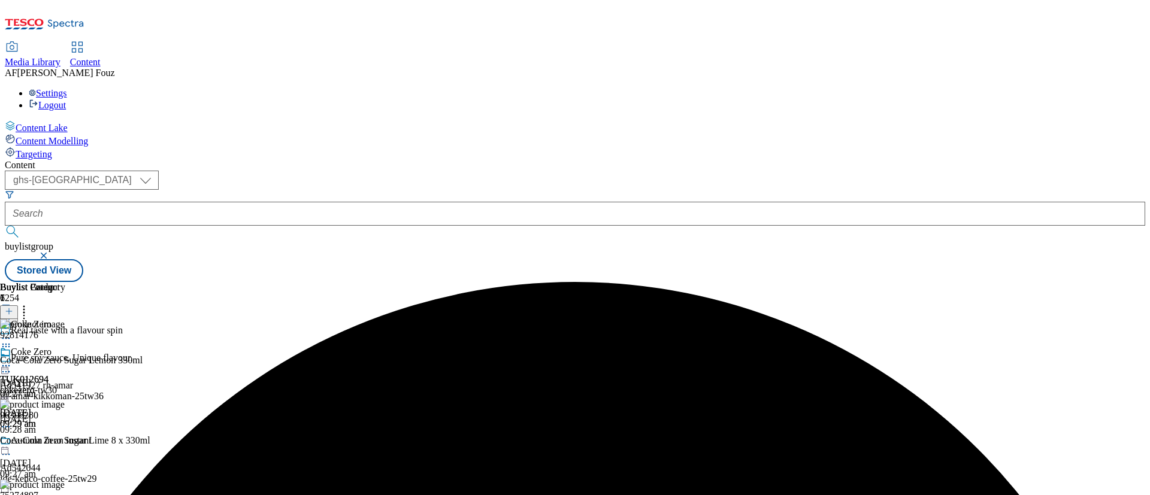
click at [65, 360] on div at bounding box center [32, 367] width 65 height 14
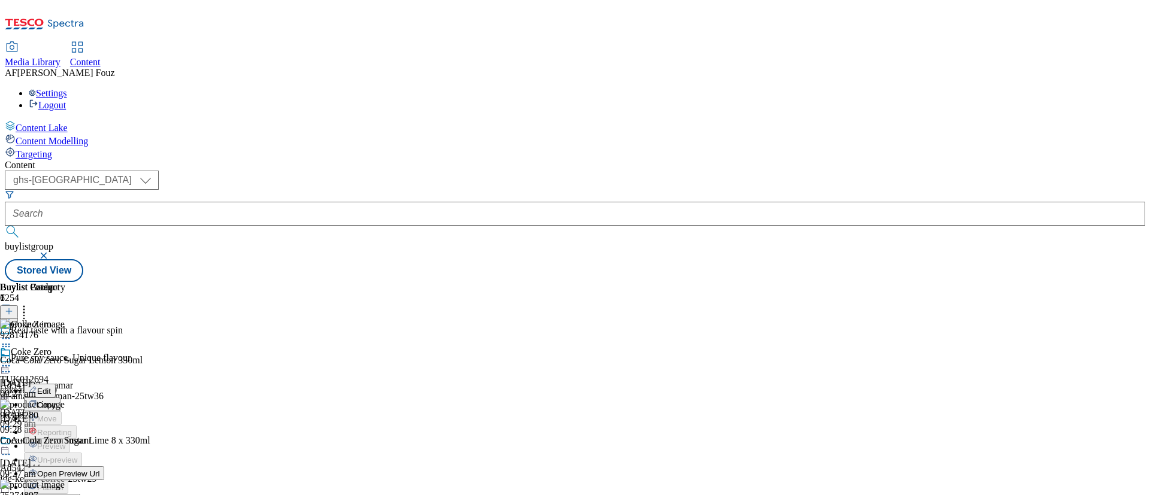
click at [99, 470] on span "Open Preview Url" at bounding box center [68, 474] width 62 height 9
